Goal: Find specific page/section: Find specific page/section

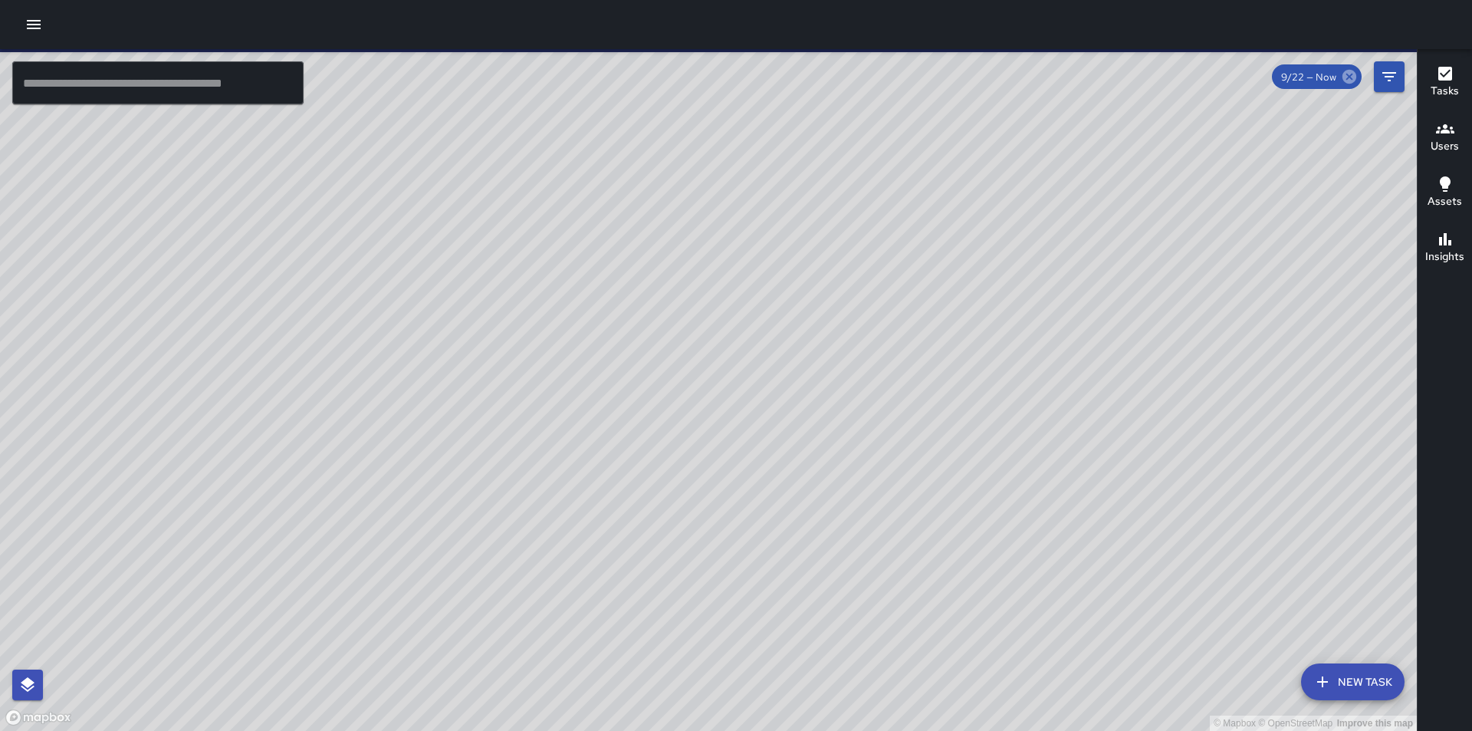
click at [1348, 81] on icon at bounding box center [1349, 77] width 14 height 14
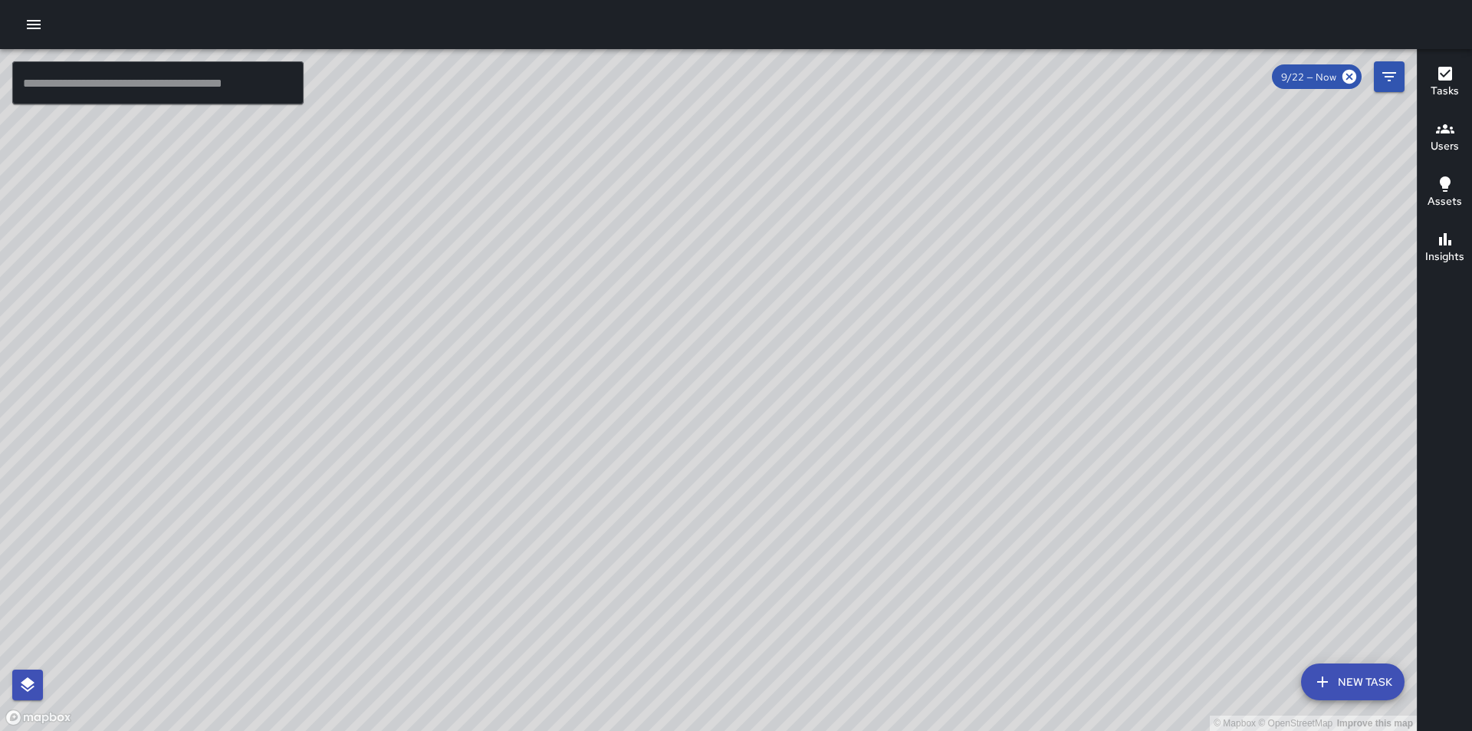
click at [32, 20] on icon "button" at bounding box center [34, 24] width 14 height 9
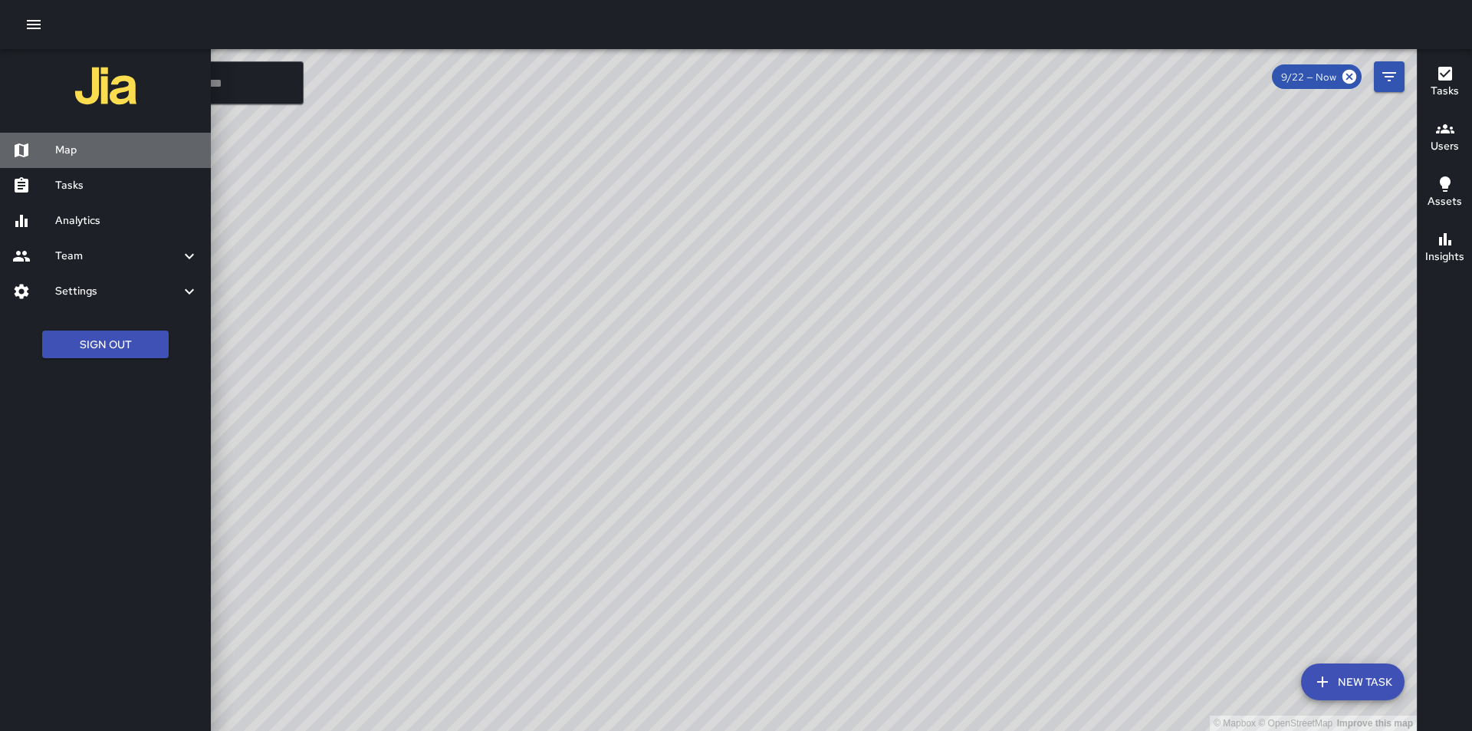
click at [76, 150] on h6 "Map" at bounding box center [126, 150] width 143 height 17
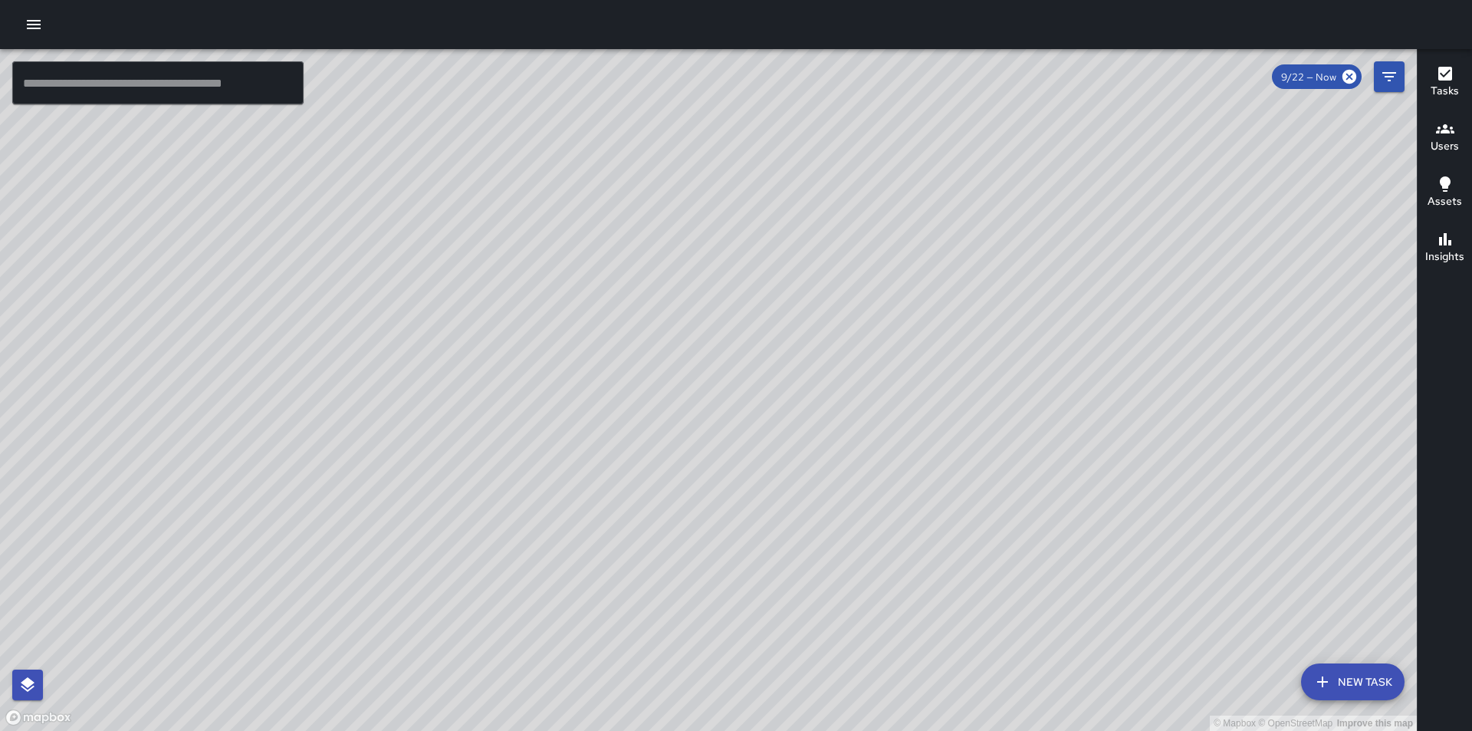
drag, startPoint x: 714, startPoint y: 622, endPoint x: 629, endPoint y: 516, distance: 135.3
click at [629, 516] on div "© Mapbox © OpenStreetMap Improve this map" at bounding box center [708, 390] width 1417 height 682
drag, startPoint x: 970, startPoint y: 457, endPoint x: 714, endPoint y: 577, distance: 282.6
click at [714, 577] on div "© Mapbox © OpenStreetMap Improve this map" at bounding box center [708, 390] width 1417 height 682
drag, startPoint x: 837, startPoint y: 454, endPoint x: 547, endPoint y: 136, distance: 430.4
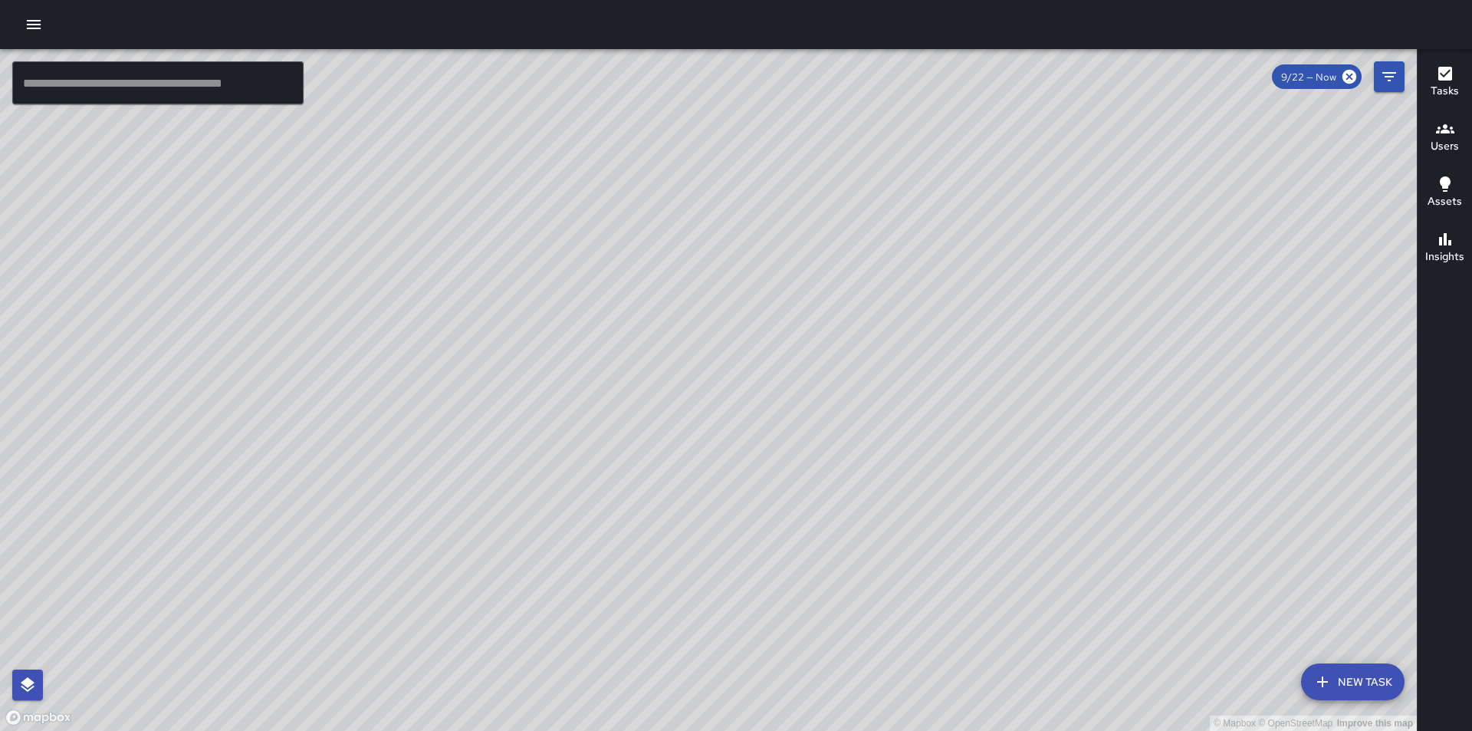
click at [547, 136] on div "© Mapbox © OpenStreetMap Improve this map" at bounding box center [708, 390] width 1417 height 682
click at [1349, 77] on icon at bounding box center [1349, 76] width 17 height 17
click at [1349, 80] on icon at bounding box center [1349, 77] width 14 height 14
click at [1389, 78] on icon "Filters" at bounding box center [1389, 76] width 18 height 18
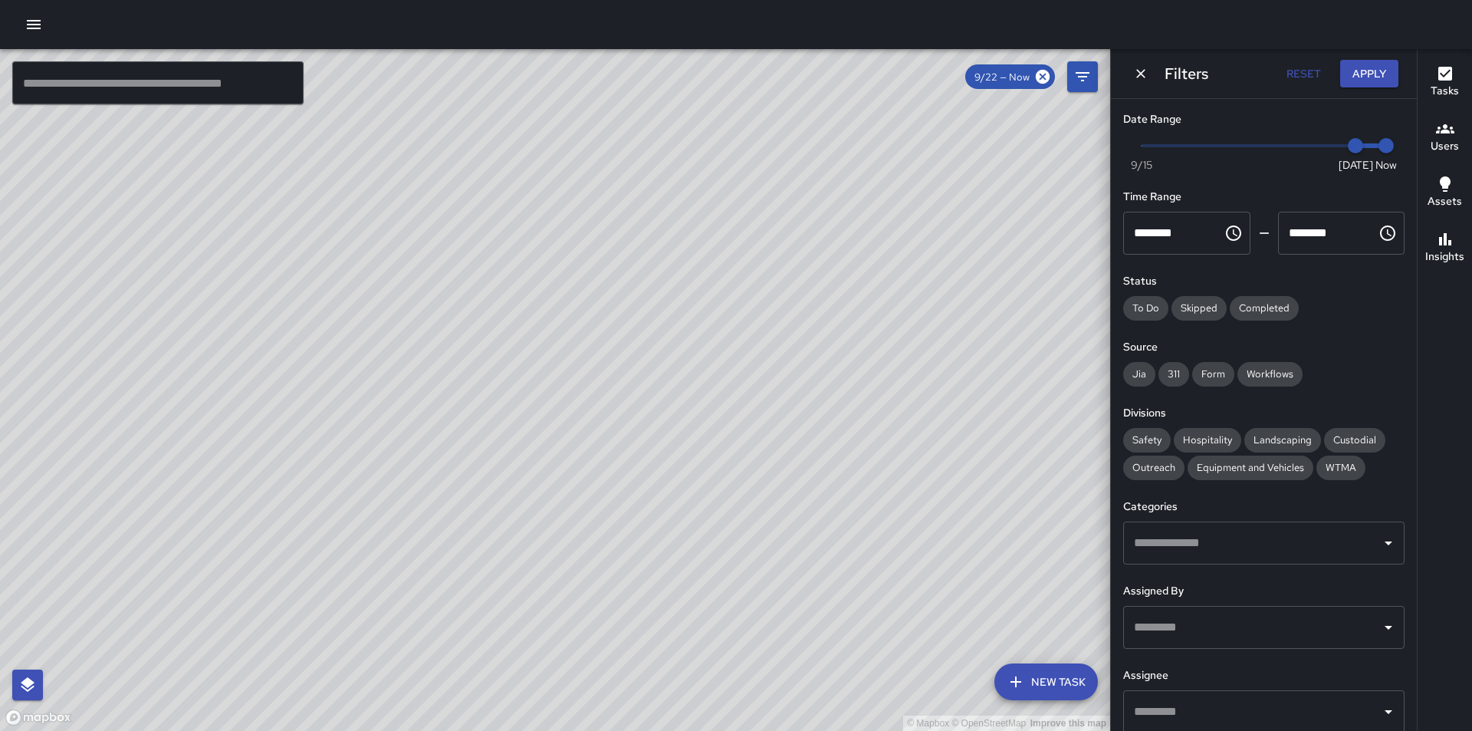
click at [1342, 374] on div "Jia 311 Form Workflows" at bounding box center [1263, 374] width 281 height 25
click at [1129, 71] on div "Filters Reset Apply" at bounding box center [1264, 73] width 306 height 49
click at [1139, 73] on icon "Dismiss" at bounding box center [1140, 73] width 9 height 9
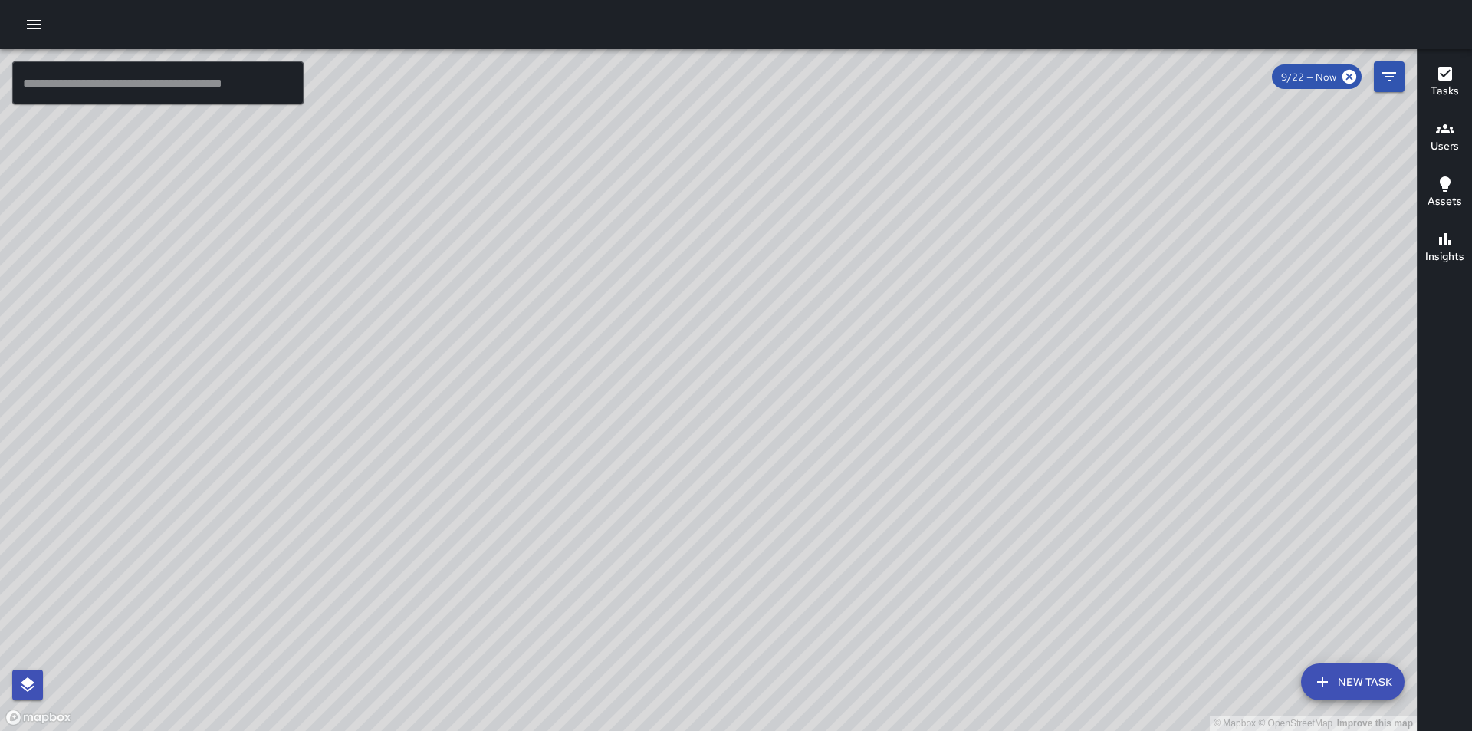
drag, startPoint x: 647, startPoint y: 367, endPoint x: 1072, endPoint y: 688, distance: 532.1
click at [1072, 688] on div "© Mapbox © OpenStreetMap Improve this map" at bounding box center [708, 390] width 1417 height 682
drag, startPoint x: 968, startPoint y: 464, endPoint x: 998, endPoint y: 564, distance: 104.3
click at [998, 564] on div "© Mapbox © OpenStreetMap Improve this map" at bounding box center [708, 390] width 1417 height 682
drag, startPoint x: 891, startPoint y: 399, endPoint x: 970, endPoint y: 630, distance: 243.9
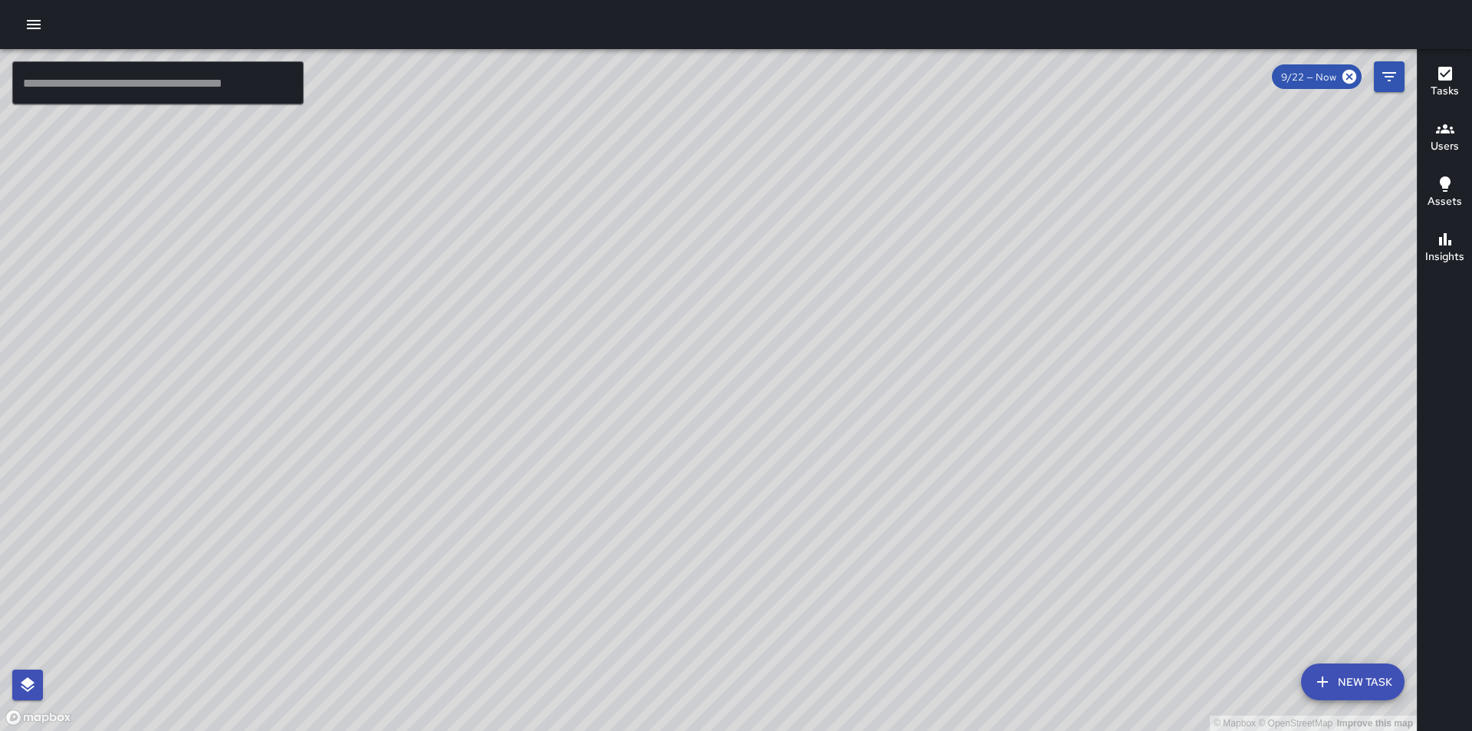
click at [970, 634] on div "© Mapbox © OpenStreetMap Improve this map" at bounding box center [708, 390] width 1417 height 682
drag, startPoint x: 767, startPoint y: 382, endPoint x: 794, endPoint y: 491, distance: 112.3
click at [794, 491] on div "© Mapbox © OpenStreetMap Improve this map" at bounding box center [708, 390] width 1417 height 682
drag, startPoint x: 732, startPoint y: 295, endPoint x: 774, endPoint y: 498, distance: 207.5
click at [774, 498] on div "© Mapbox © OpenStreetMap Improve this map" at bounding box center [708, 390] width 1417 height 682
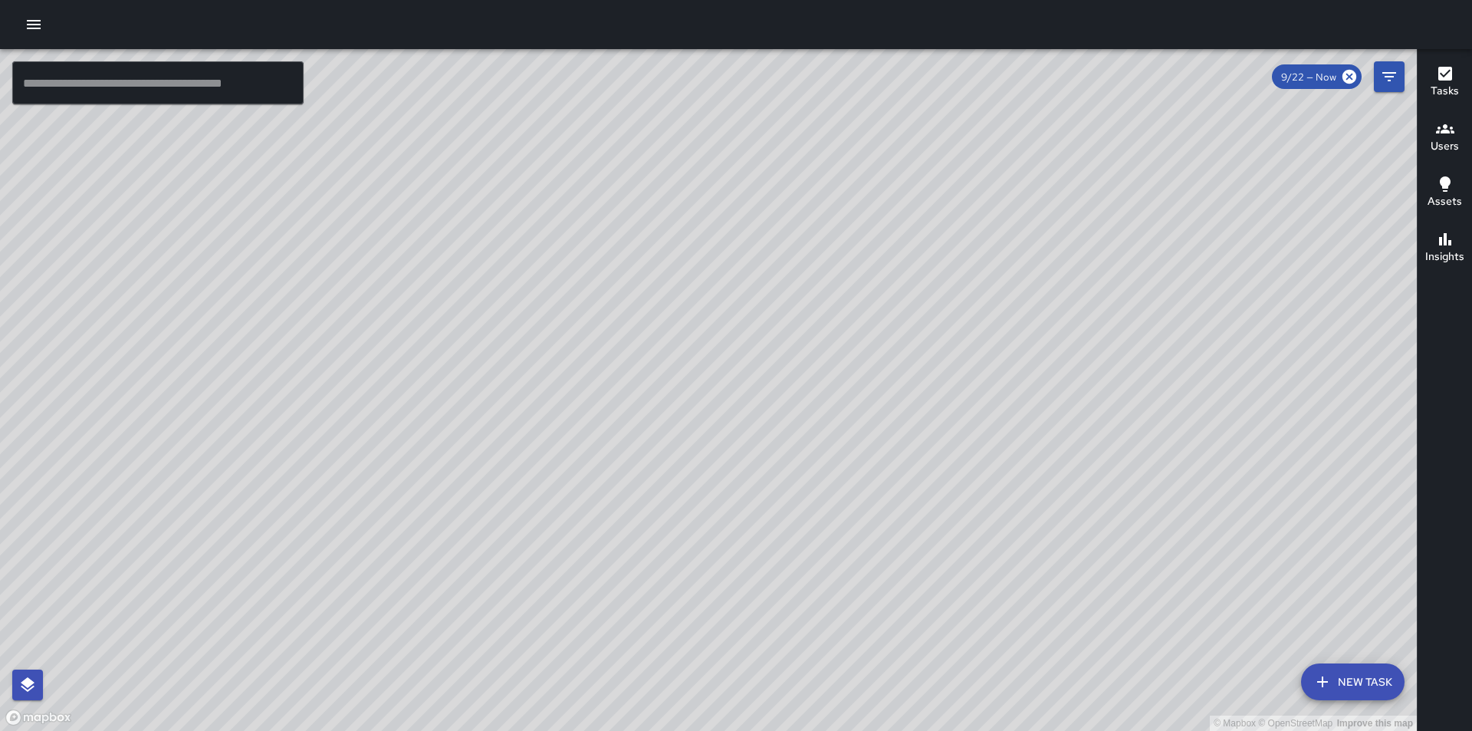
drag, startPoint x: 1024, startPoint y: 465, endPoint x: 1094, endPoint y: 741, distance: 283.9
click at [1094, 730] on html "© Mapbox © OpenStreetMap Improve this map ​ New Task 9/22 — Now Map Layers Task…" at bounding box center [736, 365] width 1472 height 731
drag, startPoint x: 958, startPoint y: 681, endPoint x: 791, endPoint y: 363, distance: 359.4
click at [791, 363] on div "© Mapbox © OpenStreetMap Improve this map" at bounding box center [708, 390] width 1417 height 682
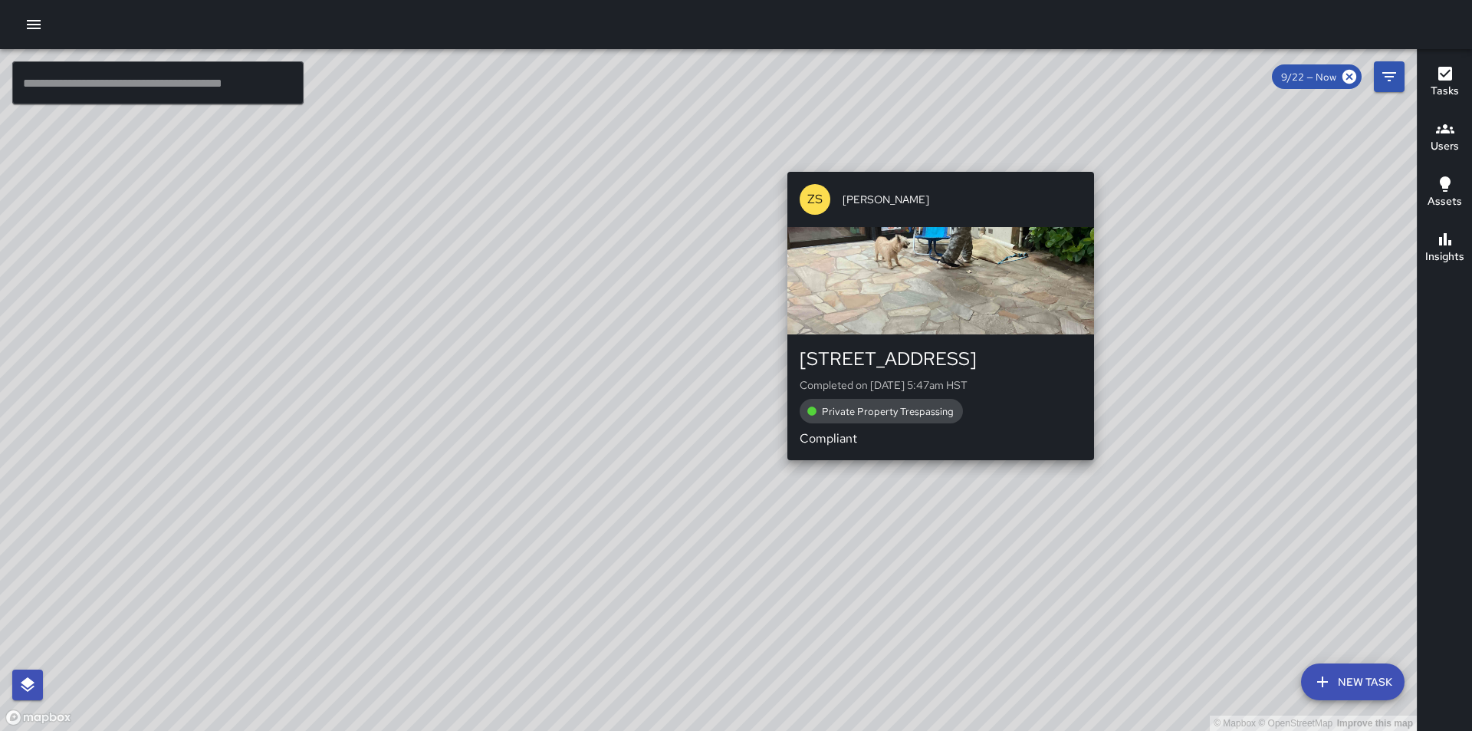
click at [934, 468] on div "© Mapbox © OpenStreetMap Improve this map ZS [PERSON_NAME] [STREET_ADDRESS] Com…" at bounding box center [708, 390] width 1417 height 682
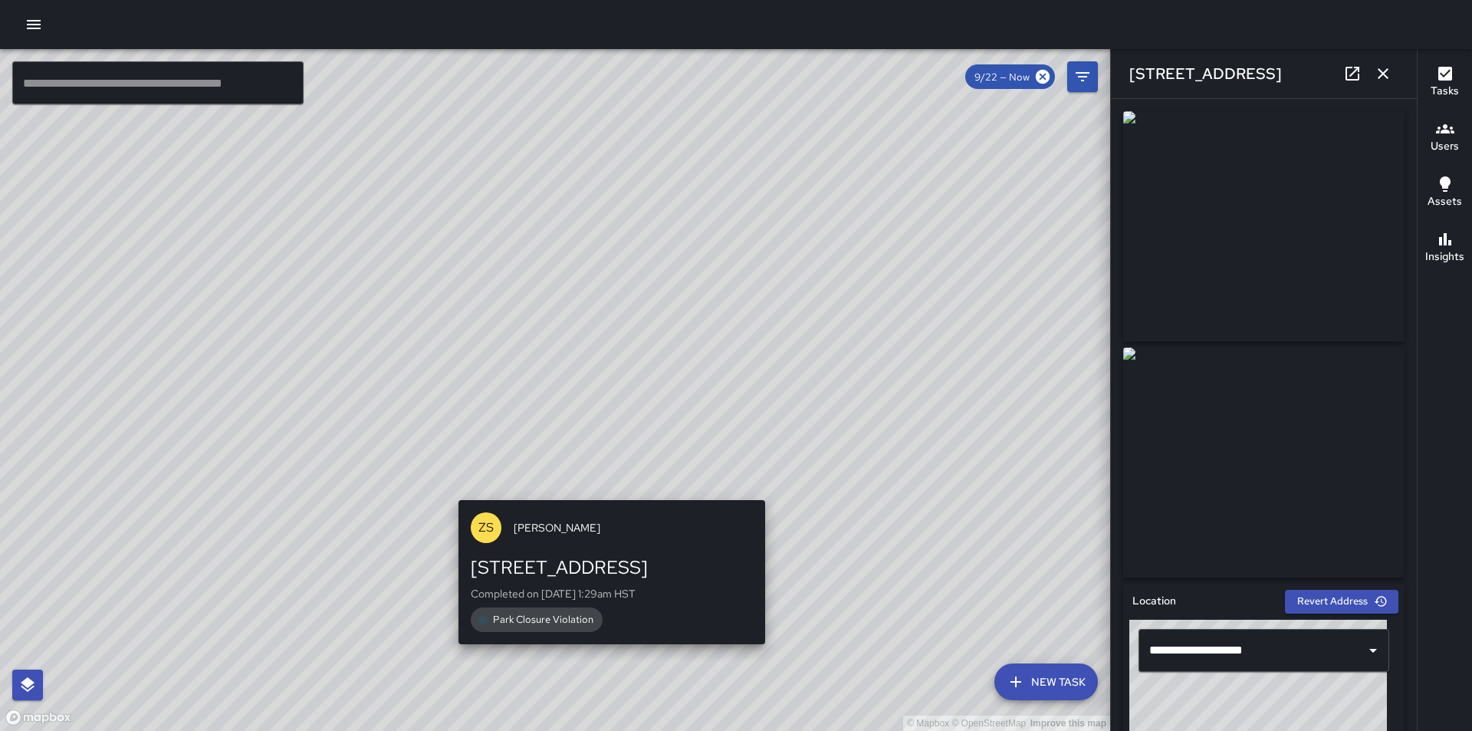
click at [615, 488] on div "© Mapbox © OpenStreetMap Improve this map ZS [PERSON_NAME] [STREET_ADDRESS] Com…" at bounding box center [555, 390] width 1110 height 682
type input "**********"
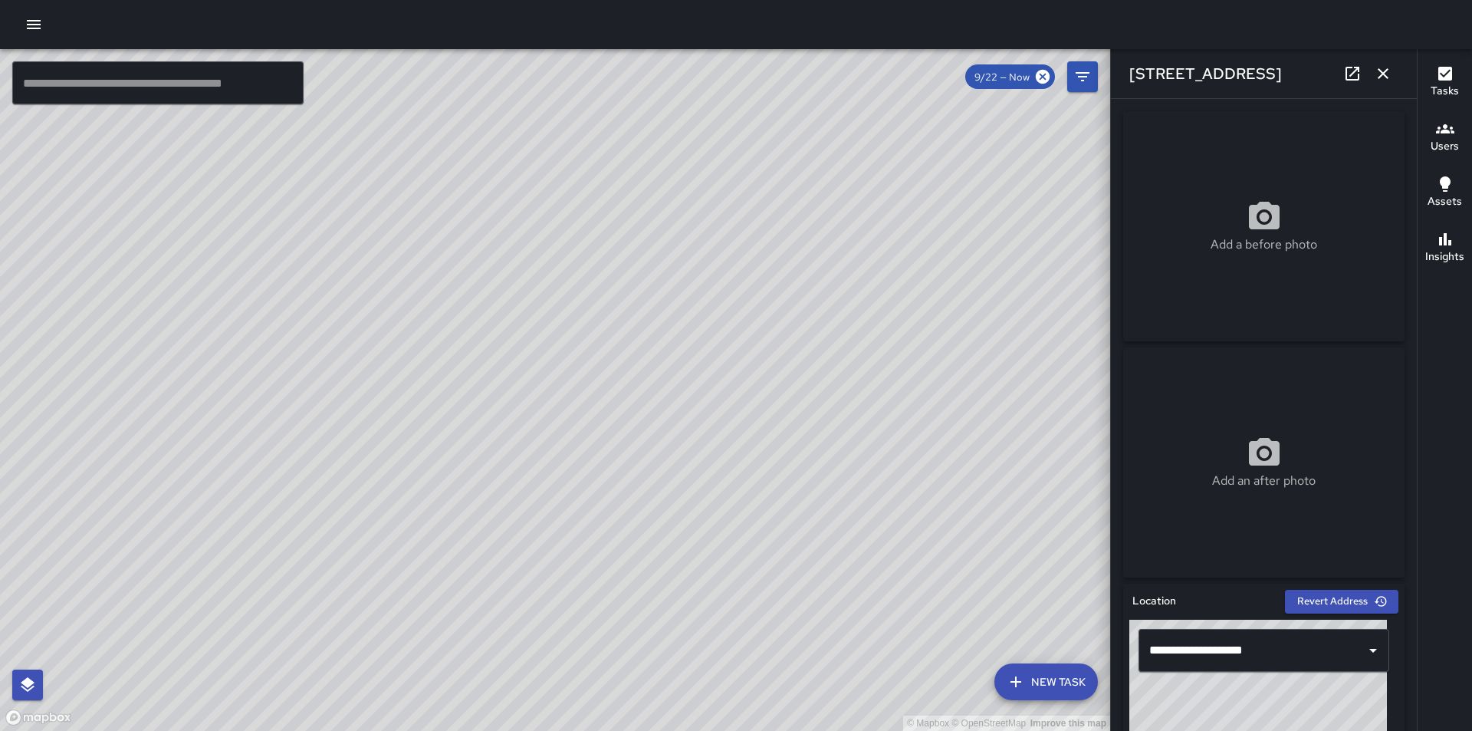
click at [556, 577] on div "© Mapbox © OpenStreetMap Improve this map" at bounding box center [555, 390] width 1110 height 682
click at [991, 481] on div "© Mapbox © OpenStreetMap Improve this map" at bounding box center [555, 390] width 1110 height 682
drag, startPoint x: 905, startPoint y: 378, endPoint x: 981, endPoint y: 381, distance: 76.0
click at [981, 381] on div "© Mapbox © OpenStreetMap Improve this map" at bounding box center [555, 390] width 1110 height 682
drag, startPoint x: 712, startPoint y: 596, endPoint x: 590, endPoint y: 633, distance: 128.1
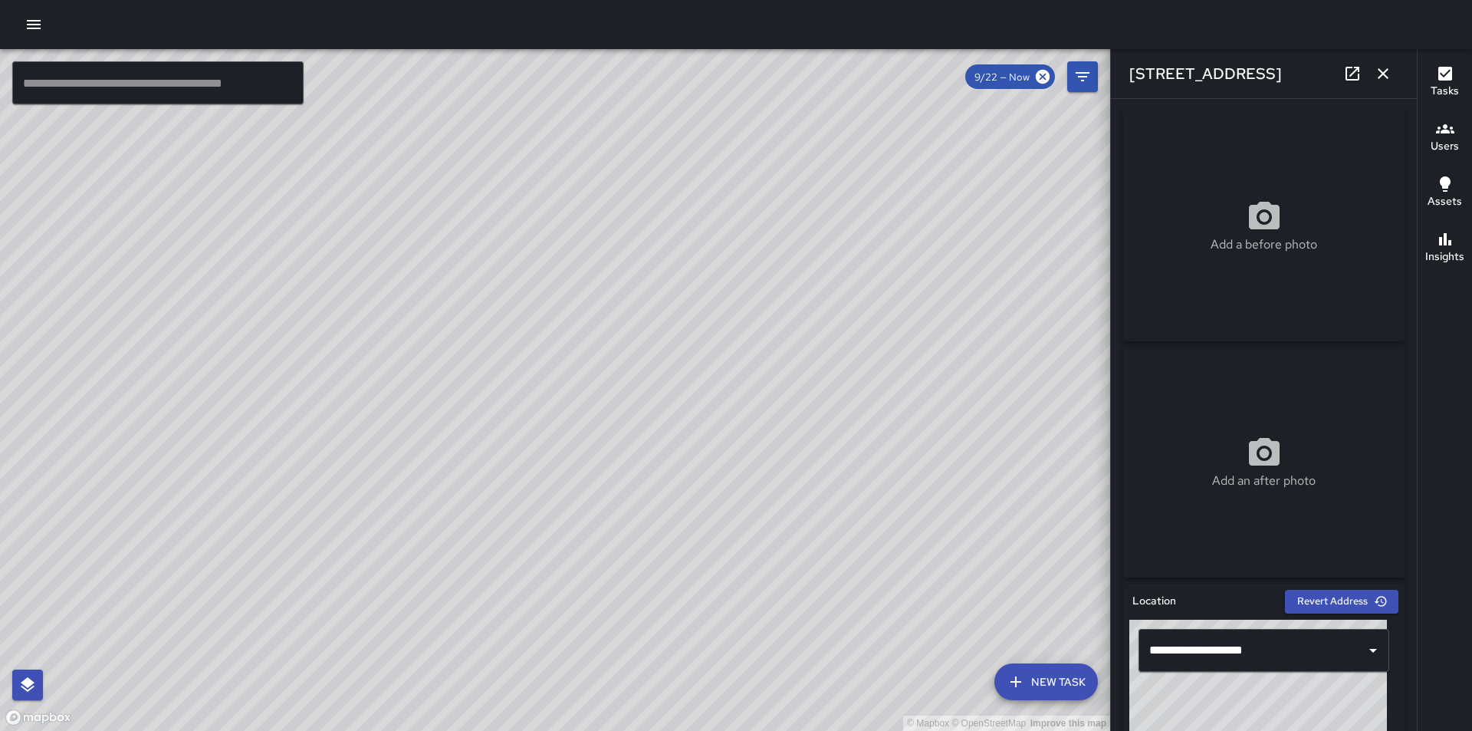
click at [590, 633] on div "© Mapbox © OpenStreetMap Improve this map" at bounding box center [555, 390] width 1110 height 682
drag, startPoint x: 549, startPoint y: 246, endPoint x: 764, endPoint y: 653, distance: 460.2
click at [764, 653] on div "© Mapbox © OpenStreetMap Improve this map" at bounding box center [555, 390] width 1110 height 682
drag, startPoint x: 774, startPoint y: 426, endPoint x: 784, endPoint y: 449, distance: 25.1
click at [784, 449] on div "© Mapbox © OpenStreetMap Improve this map" at bounding box center [555, 390] width 1110 height 682
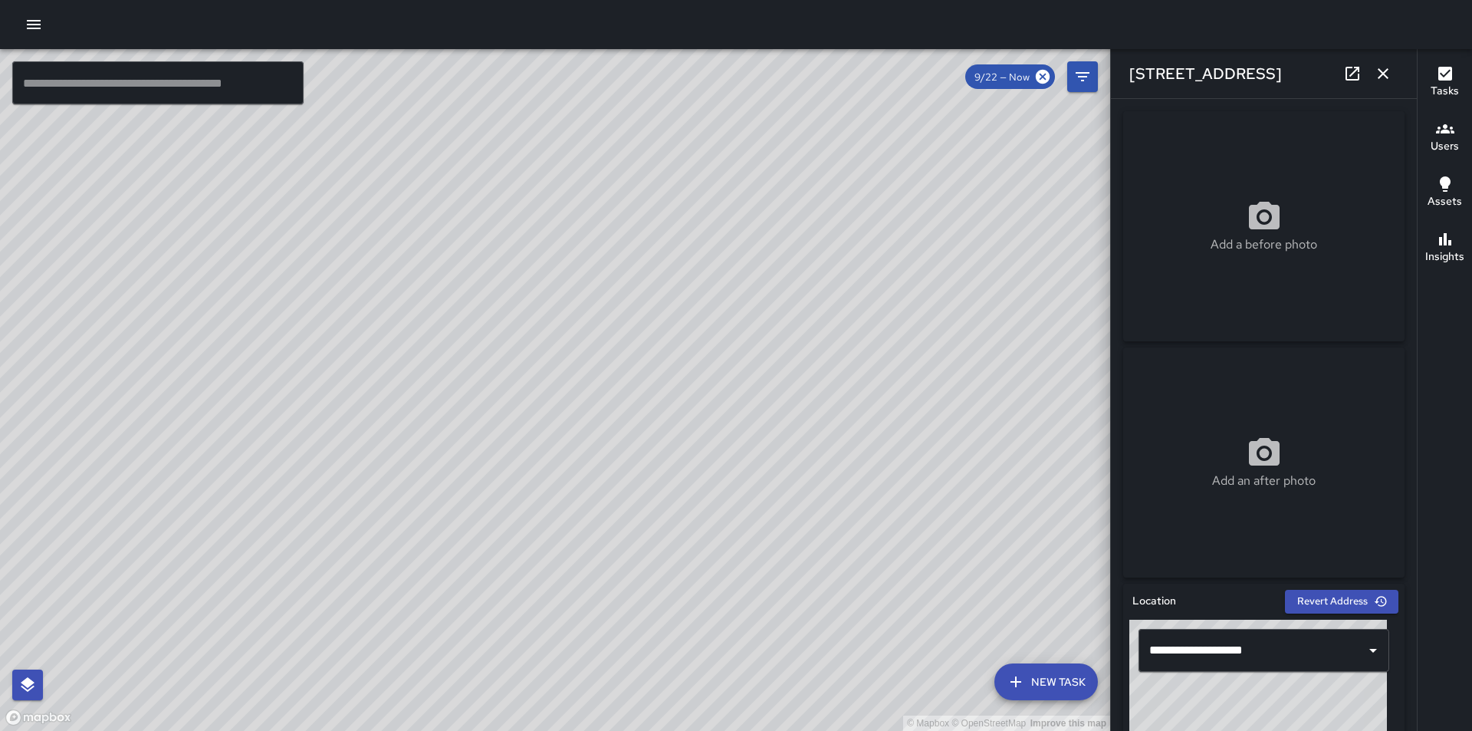
click at [806, 536] on div "© Mapbox © OpenStreetMap Improve this map" at bounding box center [555, 390] width 1110 height 682
drag, startPoint x: 812, startPoint y: 592, endPoint x: 836, endPoint y: 637, distance: 51.1
click at [834, 635] on div "© Mapbox © OpenStreetMap Improve this map" at bounding box center [555, 390] width 1110 height 682
drag, startPoint x: 821, startPoint y: 360, endPoint x: 905, endPoint y: 472, distance: 139.7
click at [905, 472] on div "© Mapbox © OpenStreetMap Improve this map" at bounding box center [555, 390] width 1110 height 682
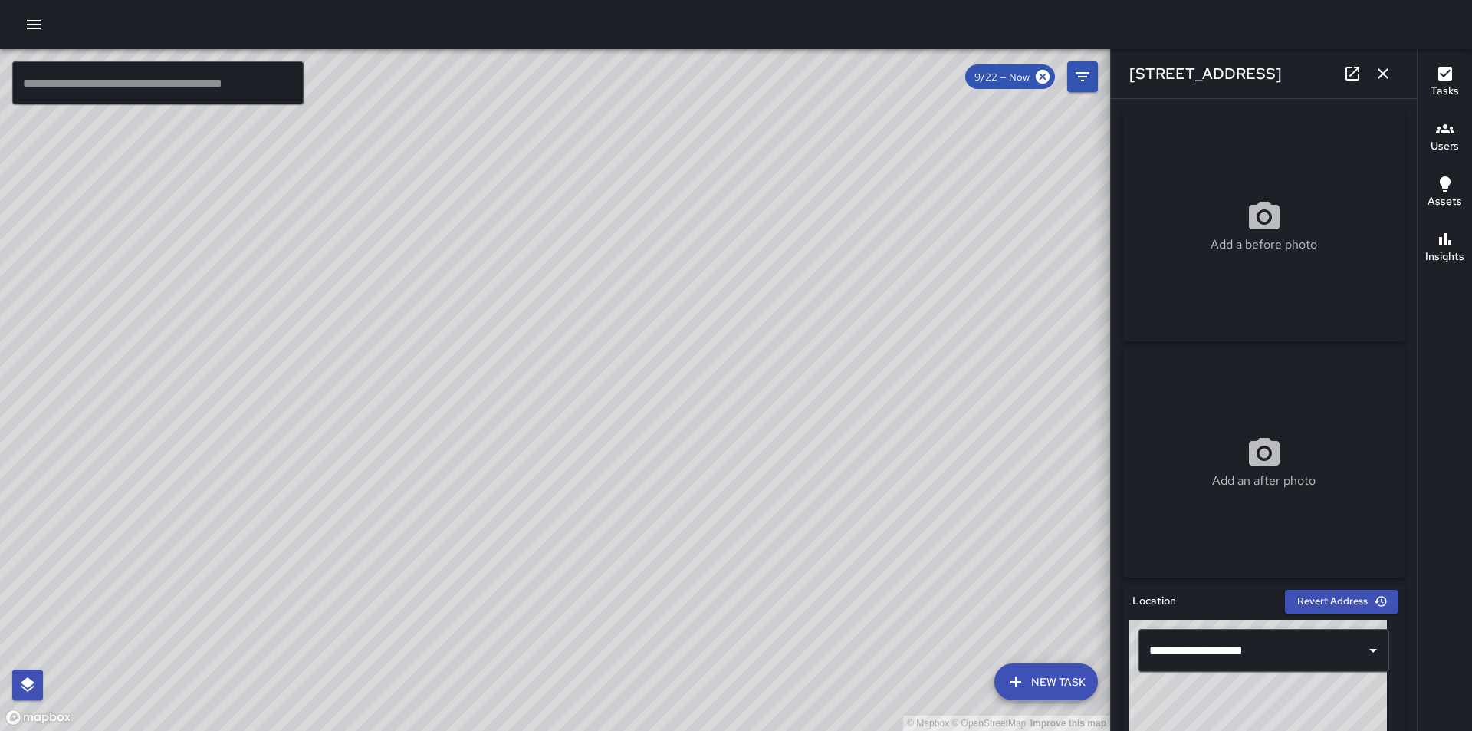
click at [795, 534] on div "© Mapbox © OpenStreetMap Improve this map" at bounding box center [555, 390] width 1110 height 682
click at [798, 539] on div "© Mapbox © OpenStreetMap Improve this map" at bounding box center [555, 390] width 1110 height 682
drag, startPoint x: 953, startPoint y: 488, endPoint x: 585, endPoint y: 337, distance: 397.8
click at [585, 337] on div "© Mapbox © OpenStreetMap Improve this map" at bounding box center [555, 390] width 1110 height 682
drag, startPoint x: 908, startPoint y: 344, endPoint x: 956, endPoint y: 657, distance: 316.5
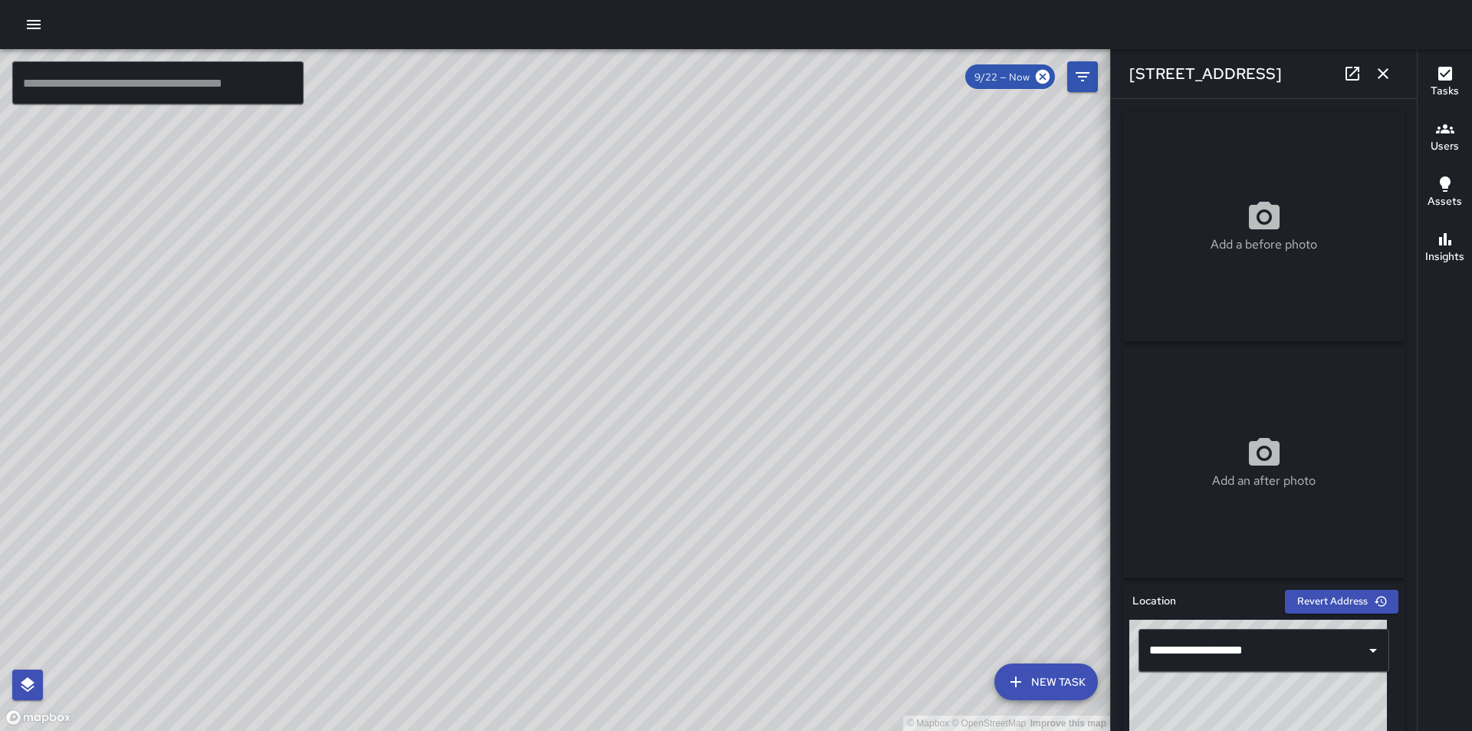
click at [956, 657] on div "© Mapbox © OpenStreetMap Improve this map" at bounding box center [555, 390] width 1110 height 682
drag, startPoint x: 787, startPoint y: 120, endPoint x: 751, endPoint y: 335, distance: 217.5
click at [751, 335] on div "© Mapbox © OpenStreetMap Improve this map" at bounding box center [555, 390] width 1110 height 682
drag, startPoint x: 836, startPoint y: 317, endPoint x: 413, endPoint y: 0, distance: 528.4
click at [413, 0] on div "© Mapbox © OpenStreetMap Improve this map ​ New Task 9/22 — Now Map Layers Task…" at bounding box center [736, 365] width 1472 height 731
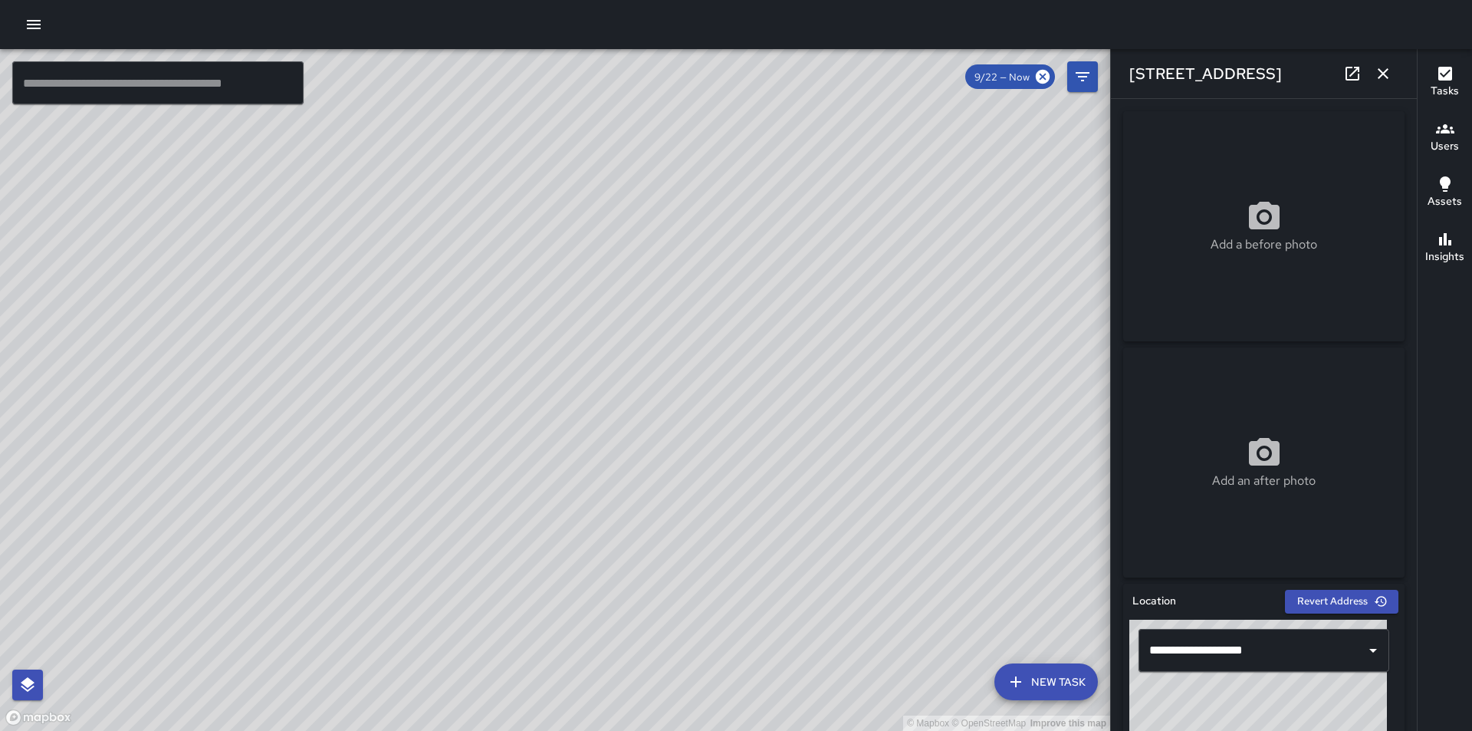
drag, startPoint x: 774, startPoint y: 527, endPoint x: 725, endPoint y: 157, distance: 372.9
click at [725, 157] on div "© Mapbox © OpenStreetMap Improve this map" at bounding box center [555, 390] width 1110 height 682
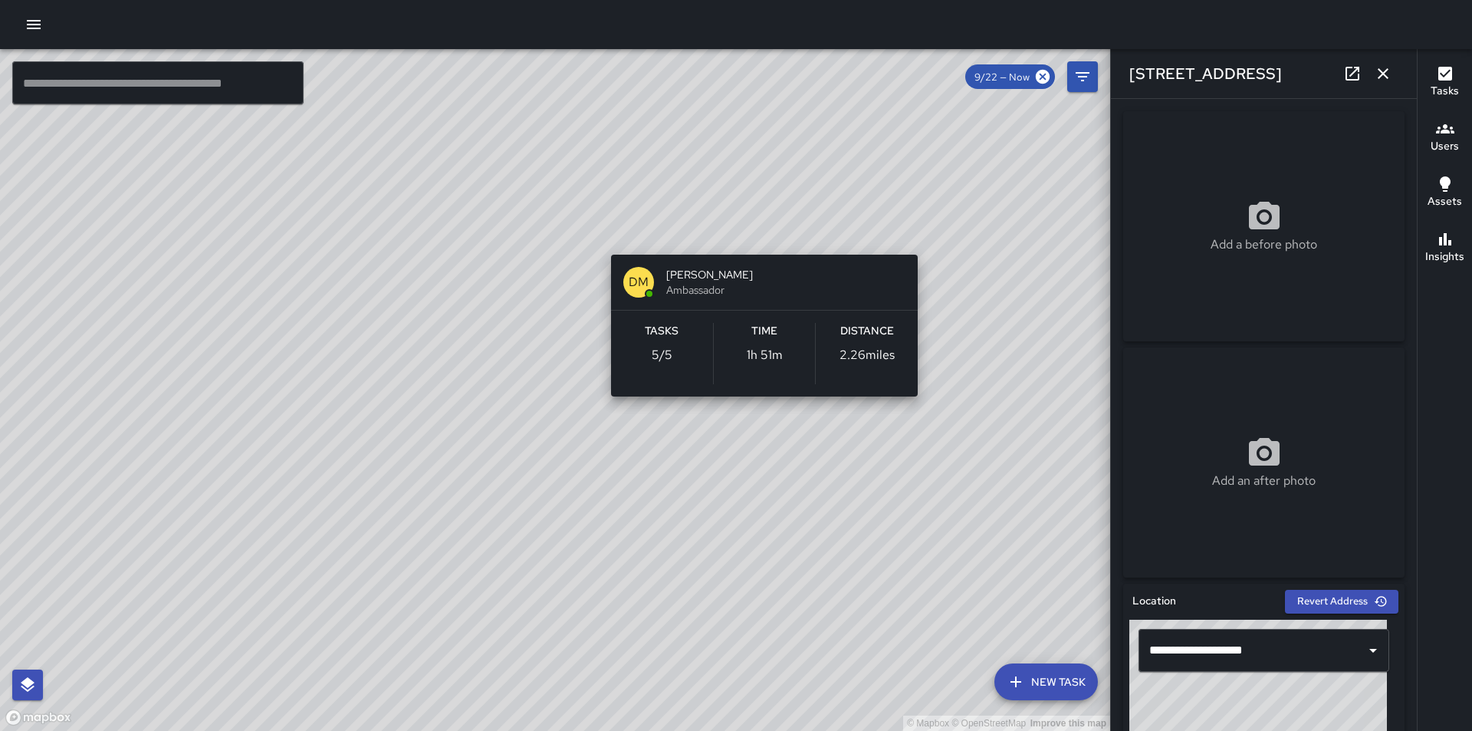
drag, startPoint x: 990, startPoint y: 509, endPoint x: 900, endPoint y: 219, distance: 304.1
click at [900, 219] on div "© Mapbox © OpenStreetMap Improve this map DM [PERSON_NAME] Ambassador Tasks 5 /…" at bounding box center [555, 390] width 1110 height 682
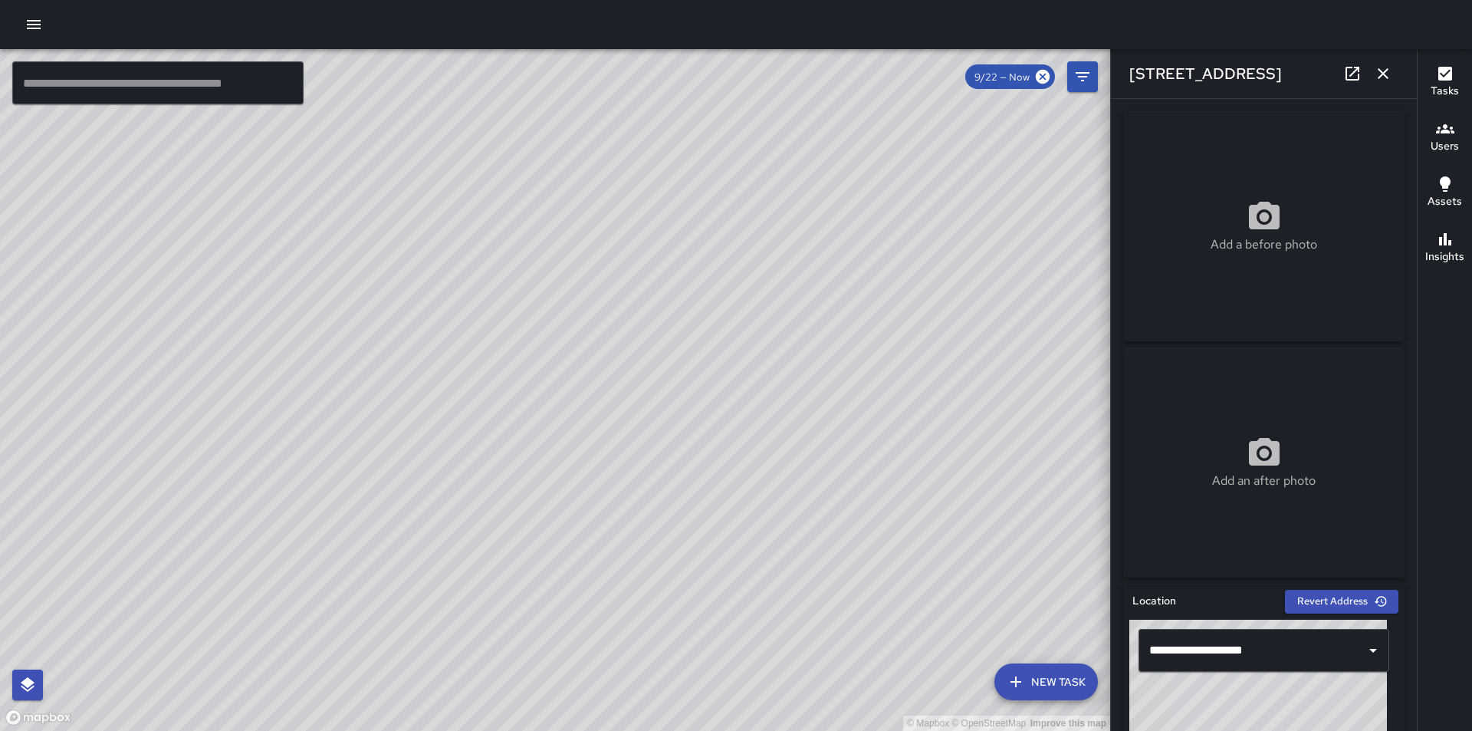
drag, startPoint x: 941, startPoint y: 474, endPoint x: 726, endPoint y: 257, distance: 305.2
click at [726, 257] on div "© Mapbox © OpenStreetMap Improve this map" at bounding box center [555, 390] width 1110 height 682
drag, startPoint x: 707, startPoint y: 635, endPoint x: 736, endPoint y: 281, distance: 354.6
click at [736, 281] on div "© Mapbox © OpenStreetMap Improve this map" at bounding box center [555, 390] width 1110 height 682
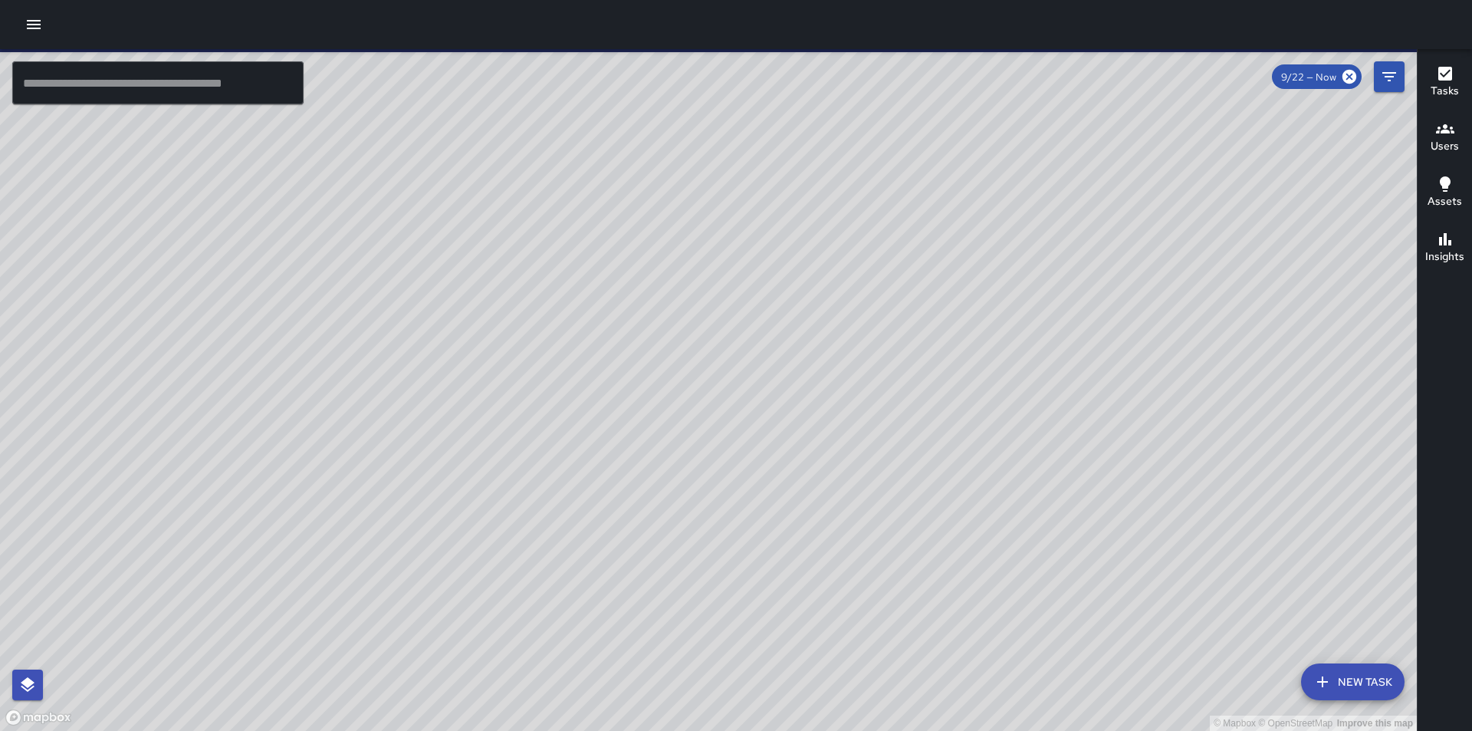
drag, startPoint x: 883, startPoint y: 590, endPoint x: 741, endPoint y: 446, distance: 201.7
click at [741, 446] on div "© Mapbox © OpenStreetMap Improve this map" at bounding box center [708, 390] width 1417 height 682
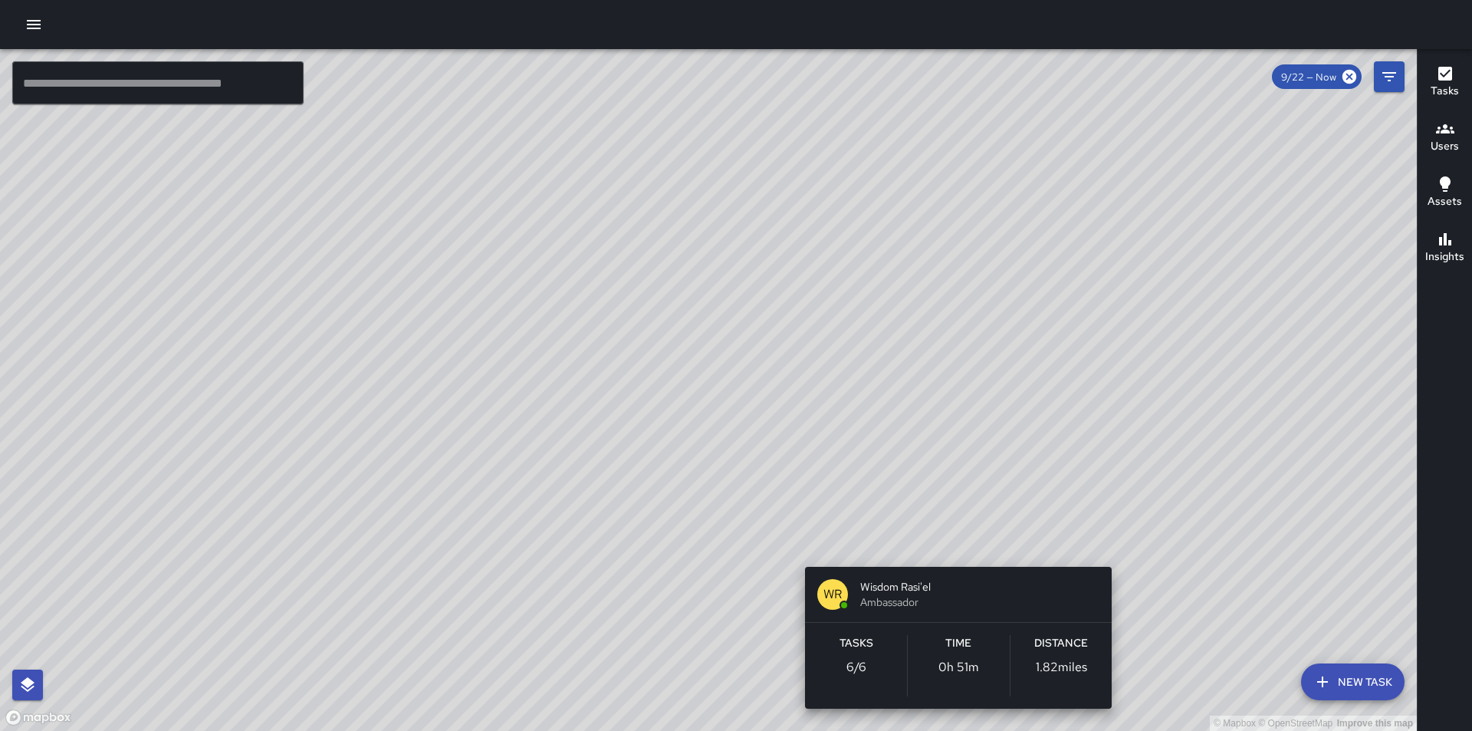
click at [948, 547] on div "© Mapbox © OpenStreetMap Improve this map [PERSON_NAME] Rasi'el Ambassador Task…" at bounding box center [708, 390] width 1417 height 682
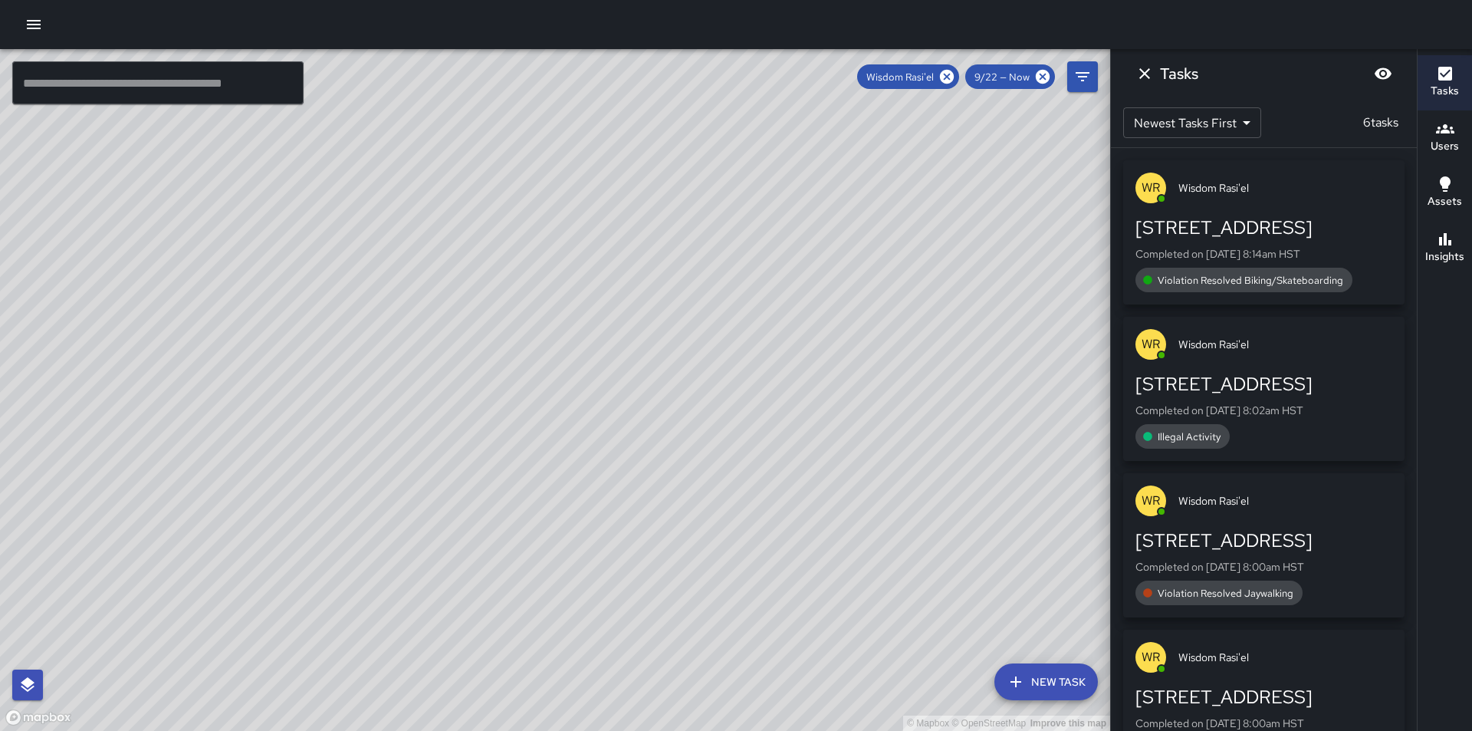
drag, startPoint x: 787, startPoint y: 543, endPoint x: 780, endPoint y: 461, distance: 82.3
click at [780, 461] on div "© Mapbox © OpenStreetMap Improve this map" at bounding box center [555, 390] width 1110 height 682
click at [951, 75] on icon at bounding box center [947, 77] width 14 height 14
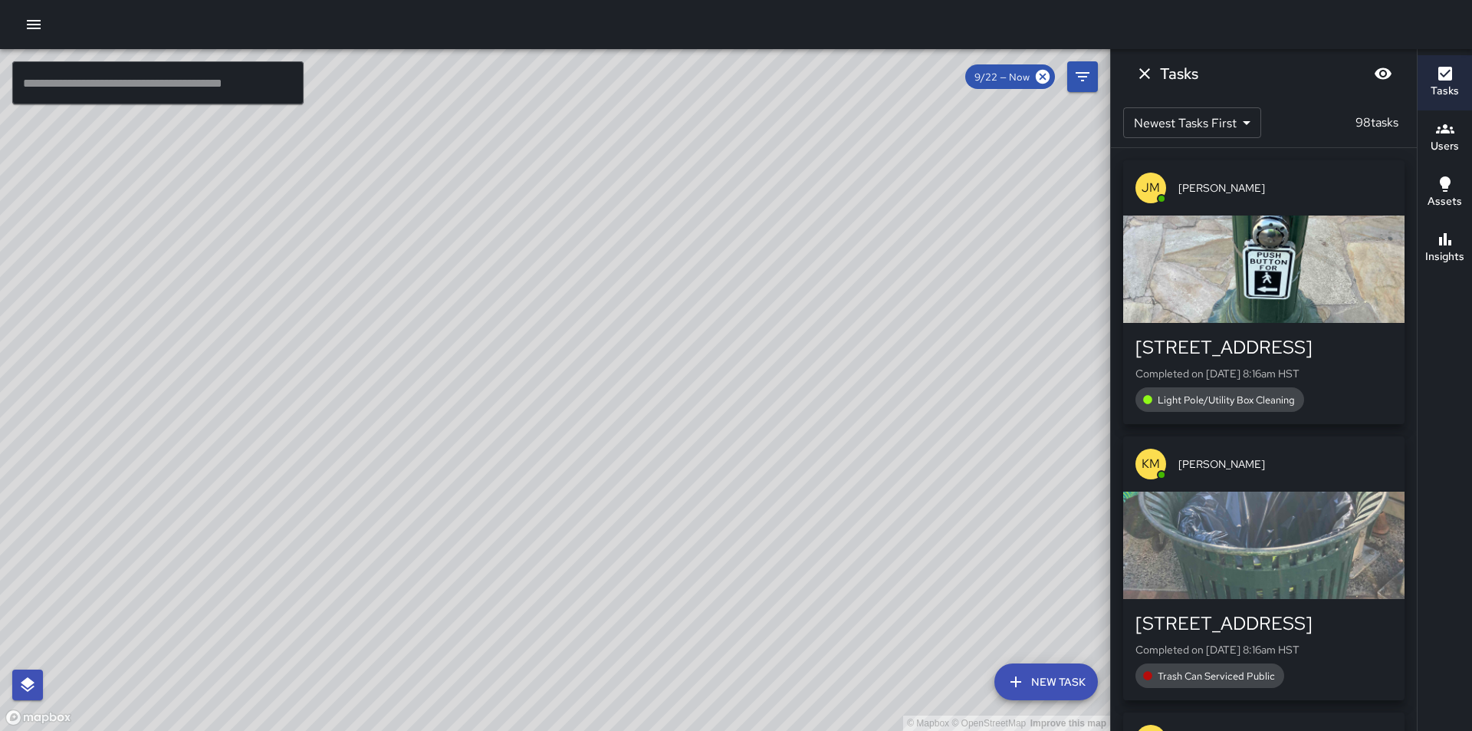
drag, startPoint x: 912, startPoint y: 396, endPoint x: 663, endPoint y: 390, distance: 249.2
click at [663, 390] on div "© Mapbox © OpenStreetMap Improve this map" at bounding box center [555, 390] width 1110 height 682
drag, startPoint x: 747, startPoint y: 330, endPoint x: 957, endPoint y: 447, distance: 240.6
click at [957, 447] on div "© Mapbox © OpenStreetMap Improve this map" at bounding box center [555, 390] width 1110 height 682
drag, startPoint x: 569, startPoint y: 324, endPoint x: 620, endPoint y: 534, distance: 215.5
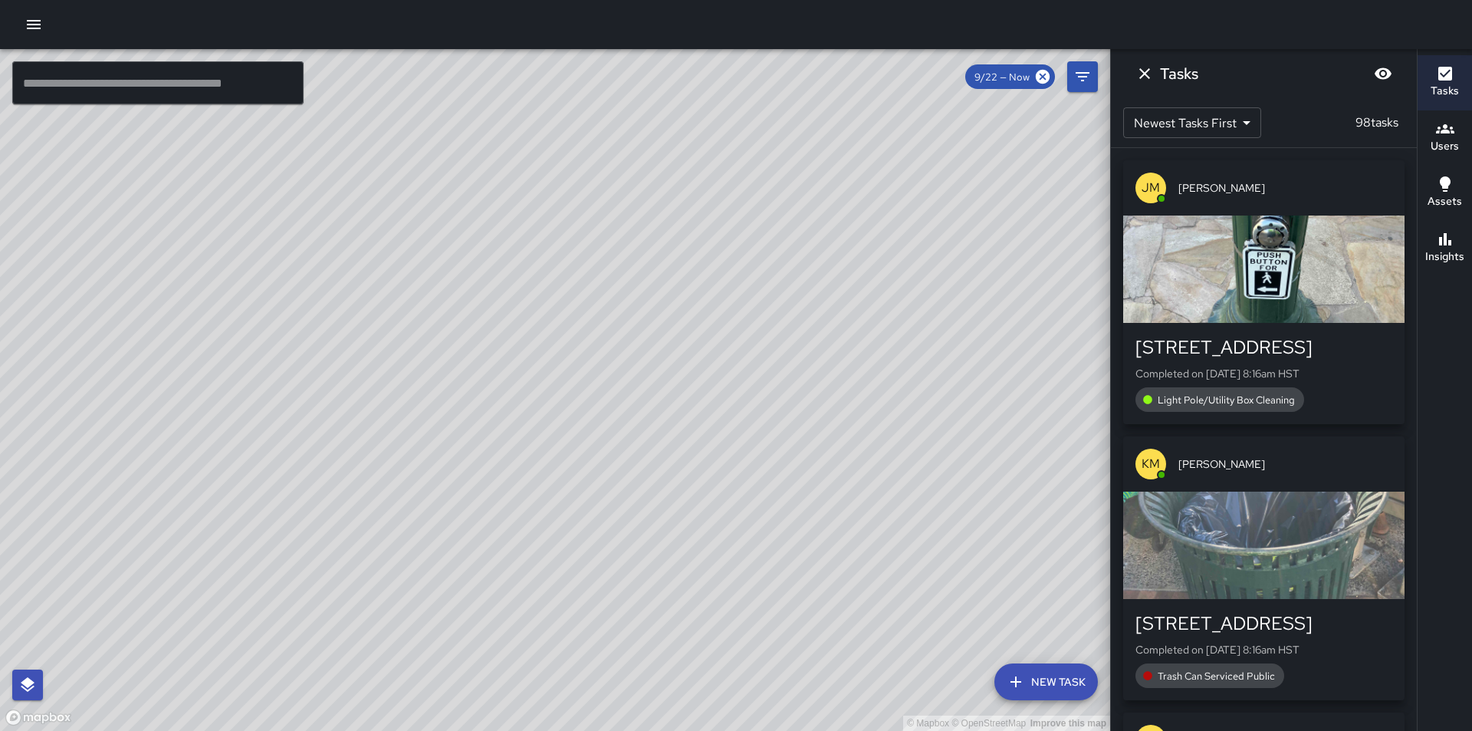
click at [618, 536] on div "© Mapbox © OpenStreetMap Improve this map" at bounding box center [555, 390] width 1110 height 682
drag, startPoint x: 696, startPoint y: 386, endPoint x: 590, endPoint y: 553, distance: 197.2
click at [590, 553] on div "© Mapbox © OpenStreetMap Improve this map" at bounding box center [555, 390] width 1110 height 682
click at [612, 372] on div "© Mapbox © OpenStreetMap Improve this map JB James Bordenave Supervisor Tasks 0…" at bounding box center [555, 390] width 1110 height 682
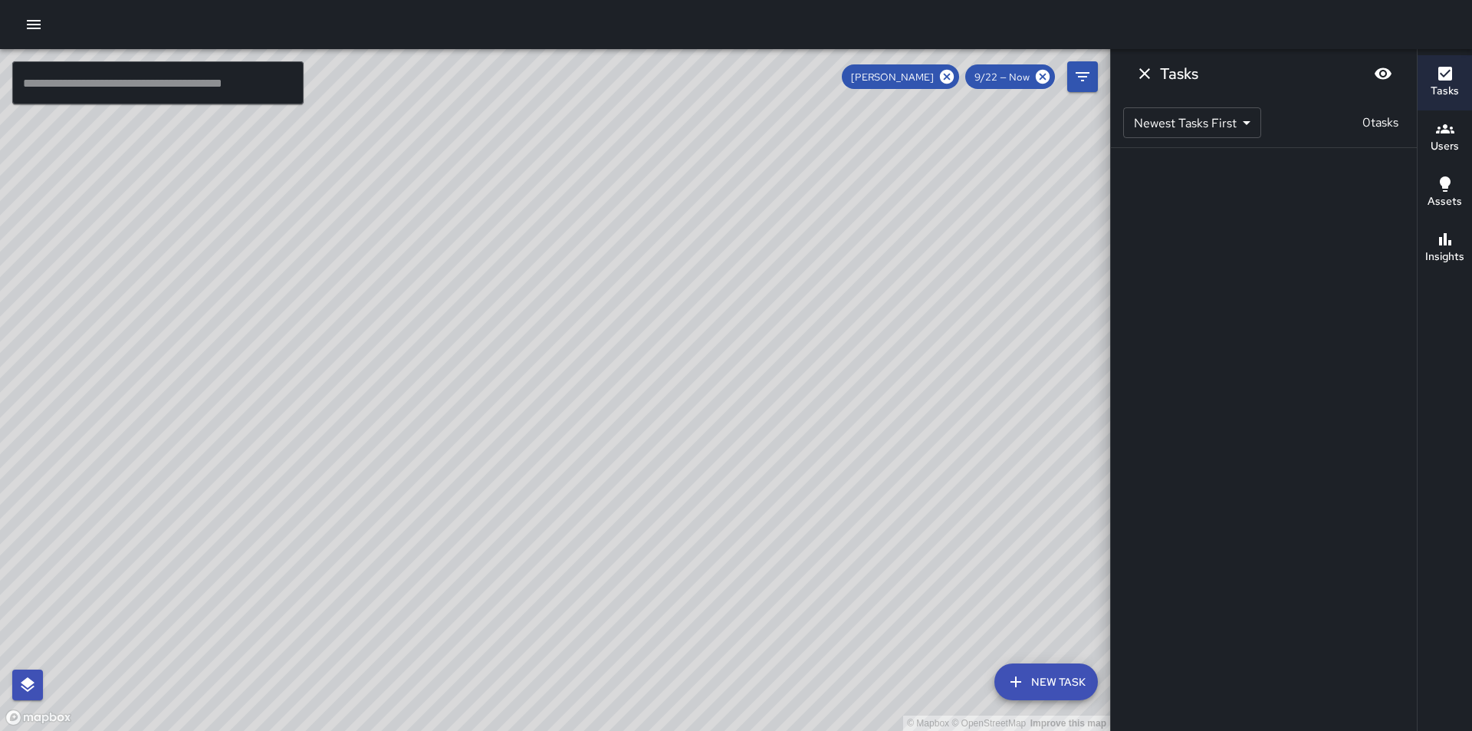
drag, startPoint x: 968, startPoint y: 462, endPoint x: 954, endPoint y: 222, distance: 241.1
click at [955, 228] on div "© Mapbox © OpenStreetMap Improve this map" at bounding box center [555, 390] width 1110 height 682
click at [495, 274] on div "© Mapbox © OpenStreetMap Improve this map JB James Bordenave Supervisor Tasks 0…" at bounding box center [555, 390] width 1110 height 682
click at [1152, 77] on icon "Dismiss" at bounding box center [1144, 73] width 18 height 18
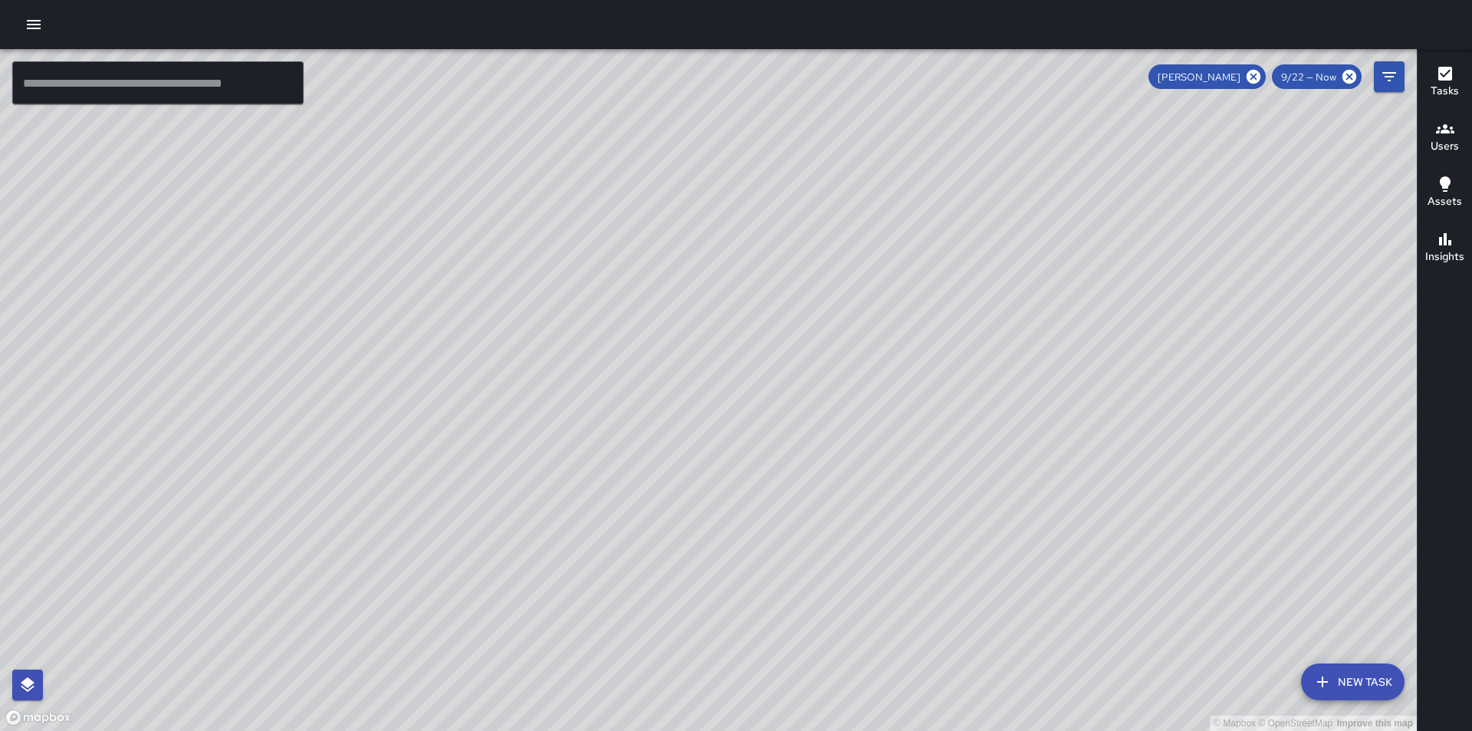
drag, startPoint x: 915, startPoint y: 513, endPoint x: 948, endPoint y: 728, distance: 217.3
click at [948, 728] on div "© Mapbox © OpenStreetMap Improve this map" at bounding box center [708, 390] width 1417 height 682
drag, startPoint x: 892, startPoint y: 485, endPoint x: 909, endPoint y: 610, distance: 126.9
click at [909, 610] on div "© Mapbox © OpenStreetMap Improve this map" at bounding box center [708, 390] width 1417 height 682
drag, startPoint x: 1139, startPoint y: 386, endPoint x: 1106, endPoint y: 596, distance: 212.6
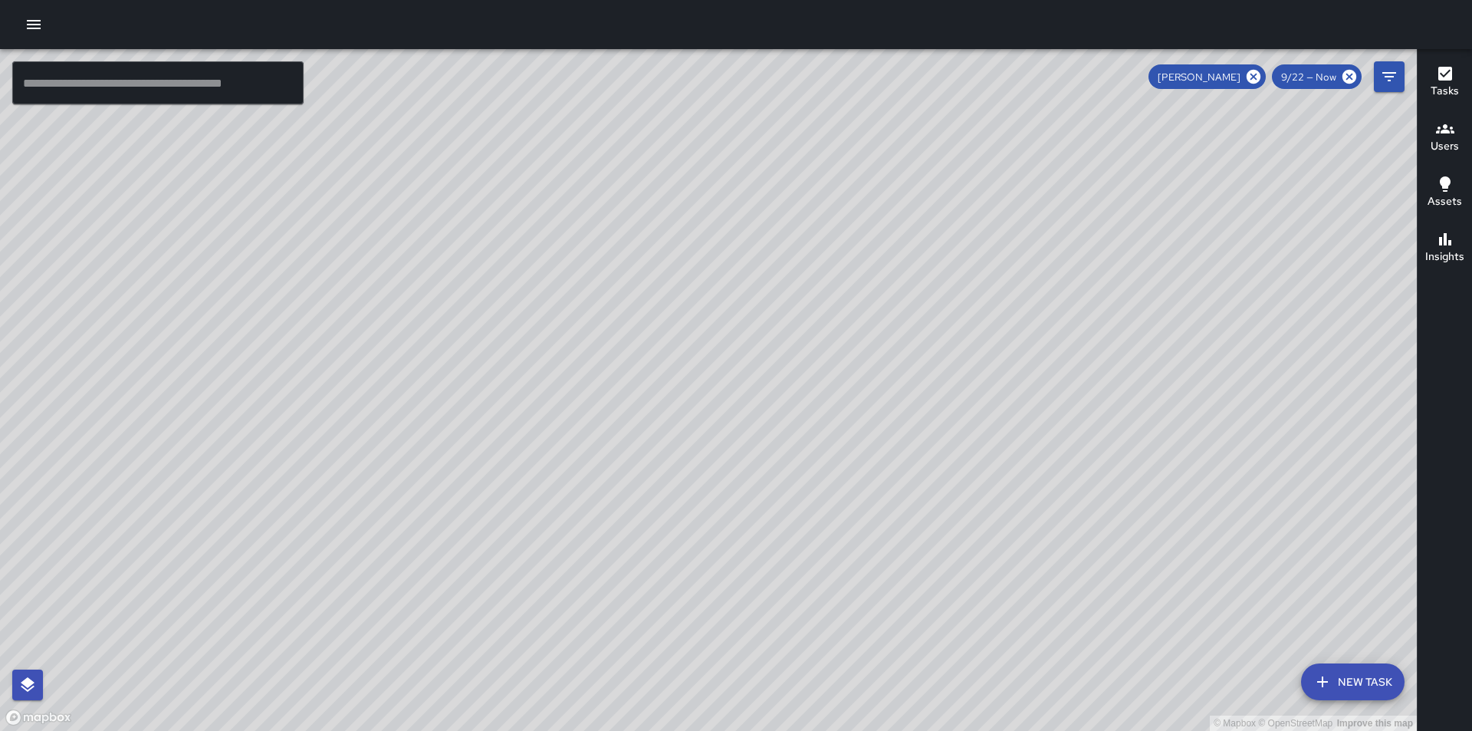
click at [1093, 693] on div "© Mapbox © OpenStreetMap Improve this map" at bounding box center [708, 390] width 1417 height 682
click at [1257, 74] on icon at bounding box center [1253, 76] width 17 height 17
drag, startPoint x: 970, startPoint y: 547, endPoint x: 640, endPoint y: 327, distance: 396.8
click at [640, 327] on div "© Mapbox © OpenStreetMap Improve this map" at bounding box center [708, 390] width 1417 height 682
drag, startPoint x: 1120, startPoint y: 610, endPoint x: 952, endPoint y: 336, distance: 321.8
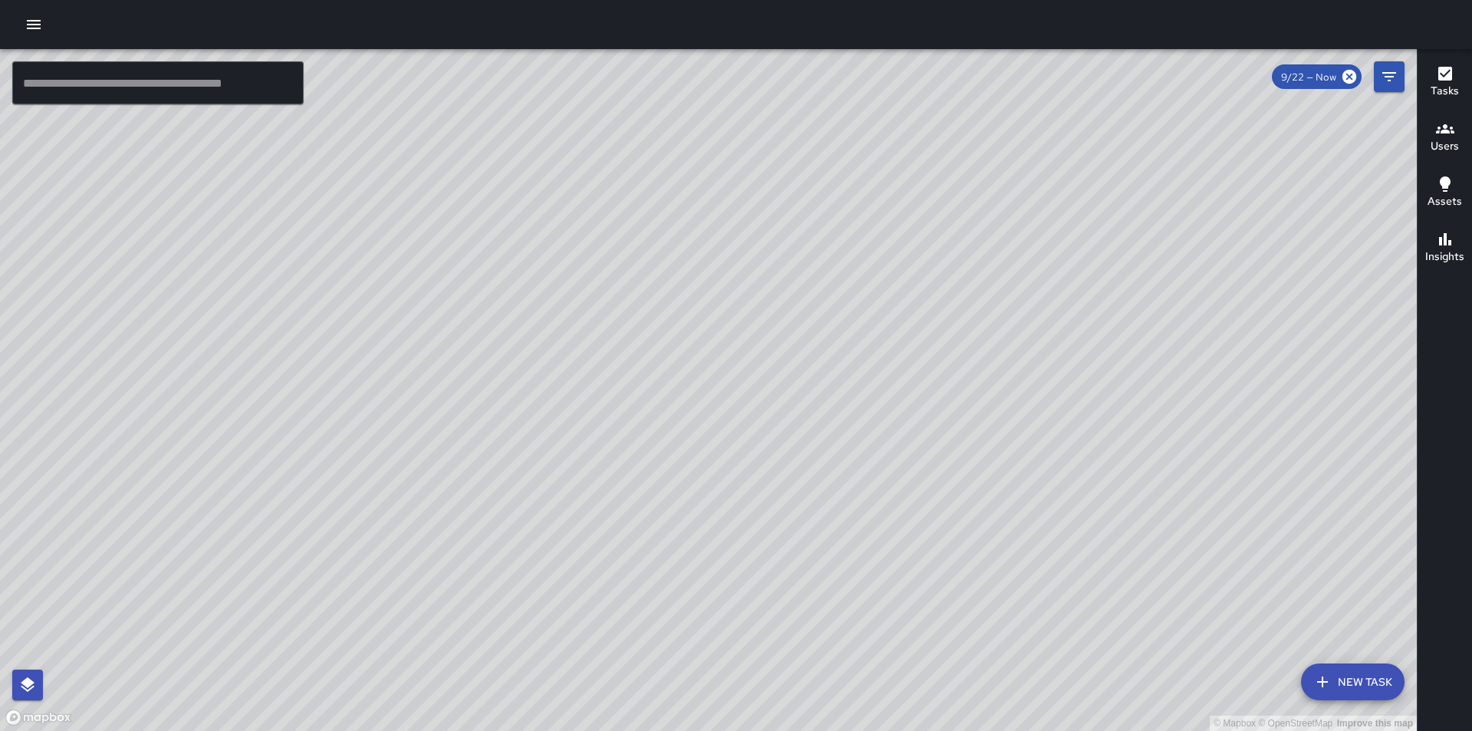
click at [972, 365] on div "© Mapbox © OpenStreetMap Improve this map" at bounding box center [708, 390] width 1417 height 682
drag, startPoint x: 1203, startPoint y: 617, endPoint x: 971, endPoint y: 409, distance: 311.1
click at [971, 409] on div "© Mapbox © OpenStreetMap Improve this map" at bounding box center [708, 390] width 1417 height 682
drag, startPoint x: 1140, startPoint y: 559, endPoint x: 928, endPoint y: 343, distance: 302.0
click at [931, 345] on div "© Mapbox © OpenStreetMap Improve this map" at bounding box center [708, 390] width 1417 height 682
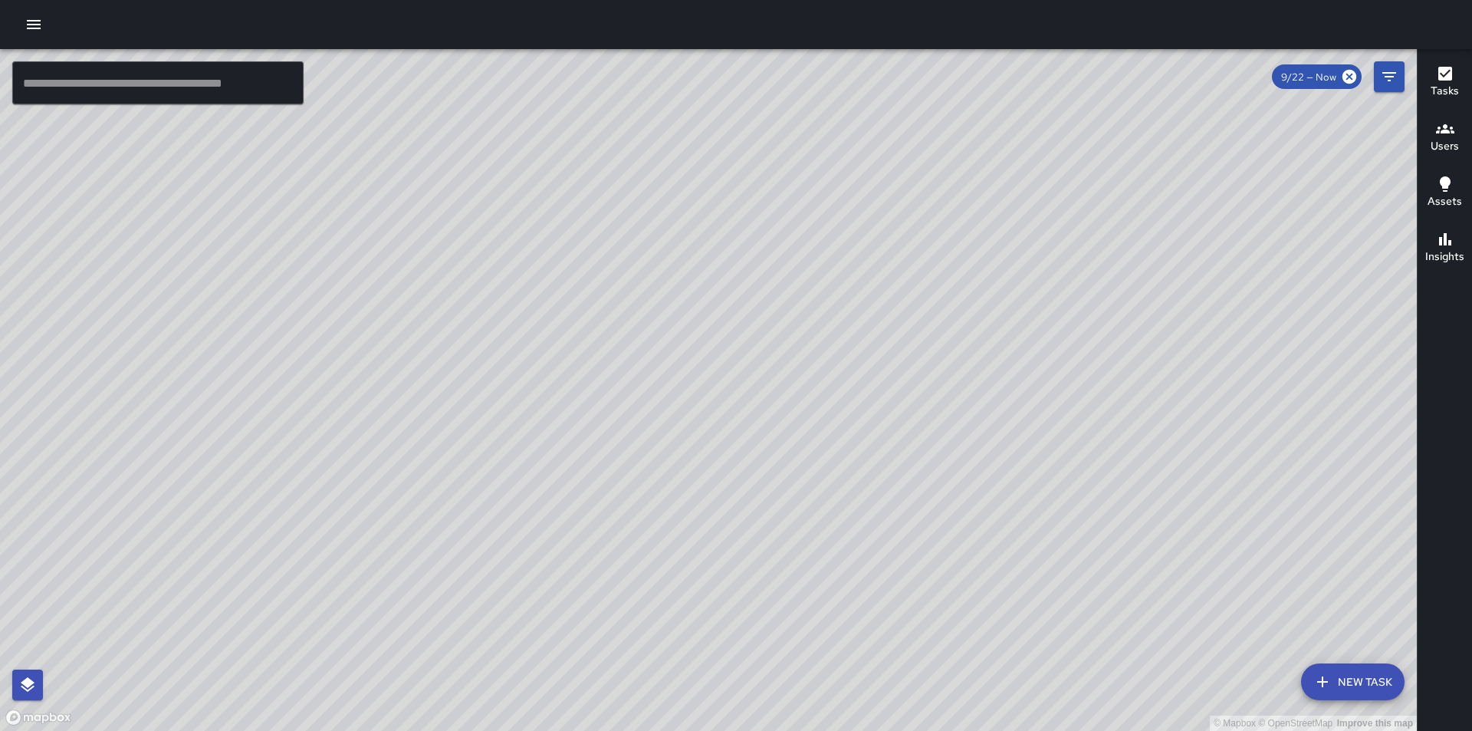
drag, startPoint x: 1110, startPoint y: 598, endPoint x: 820, endPoint y: 33, distance: 635.0
click at [820, 33] on div "© Mapbox © OpenStreetMap Improve this map ​ New Task 9/22 — Now Map Layers Task…" at bounding box center [736, 365] width 1472 height 731
drag, startPoint x: 1047, startPoint y: 472, endPoint x: 974, endPoint y: 416, distance: 92.5
click at [993, 396] on div "© Mapbox © OpenStreetMap Improve this map" at bounding box center [708, 390] width 1417 height 682
drag, startPoint x: 926, startPoint y: 310, endPoint x: 952, endPoint y: 364, distance: 60.4
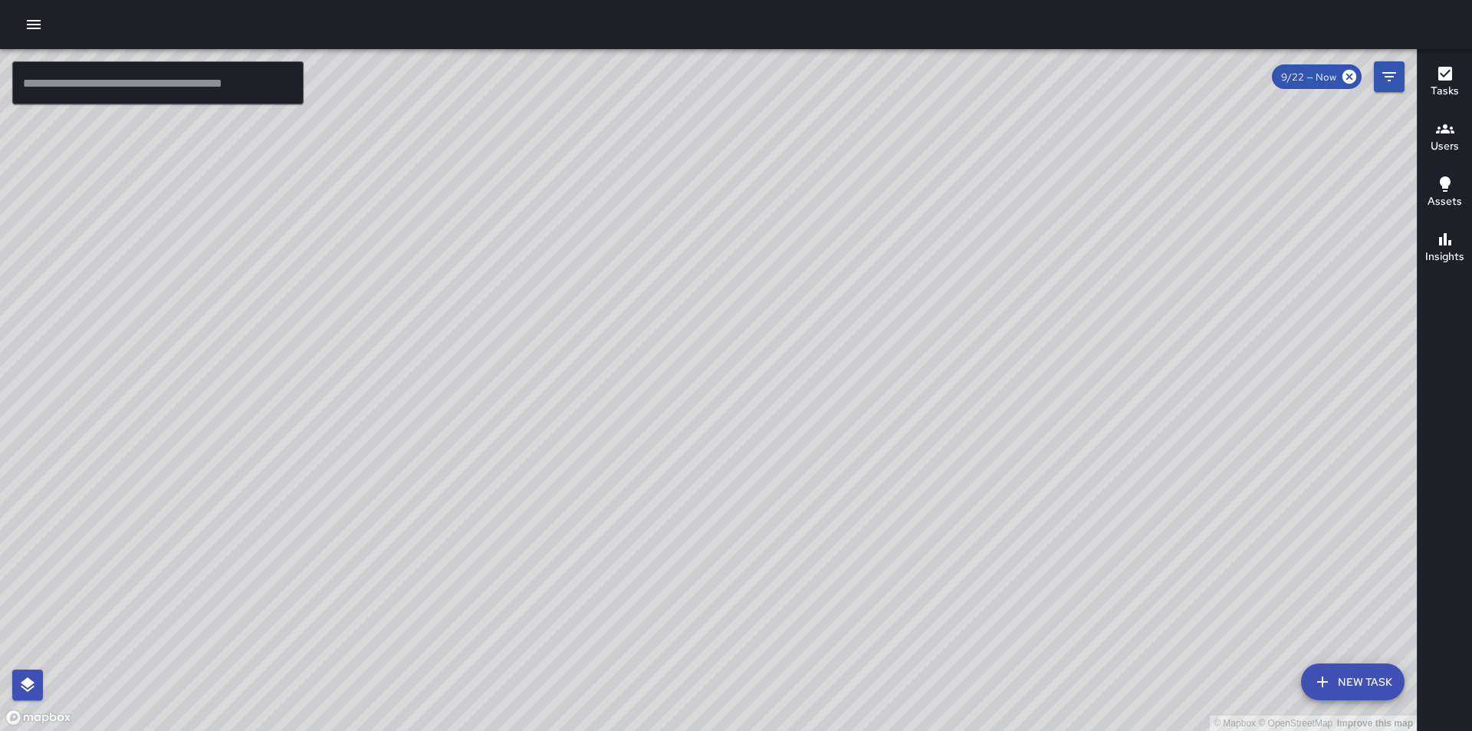
click at [952, 364] on div "© Mapbox © OpenStreetMap Improve this map" at bounding box center [708, 390] width 1417 height 682
